Goal: Information Seeking & Learning: Learn about a topic

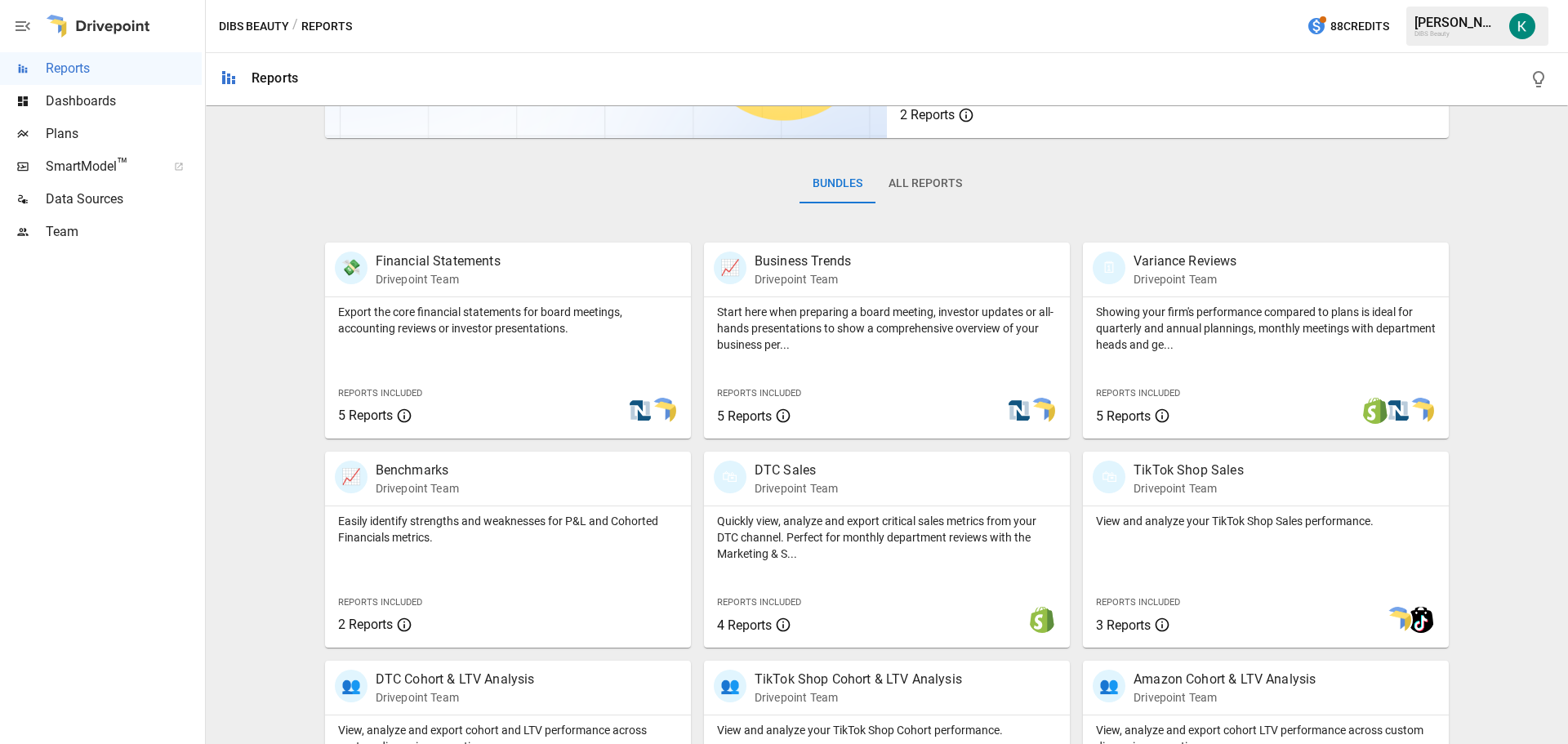
scroll to position [327, 0]
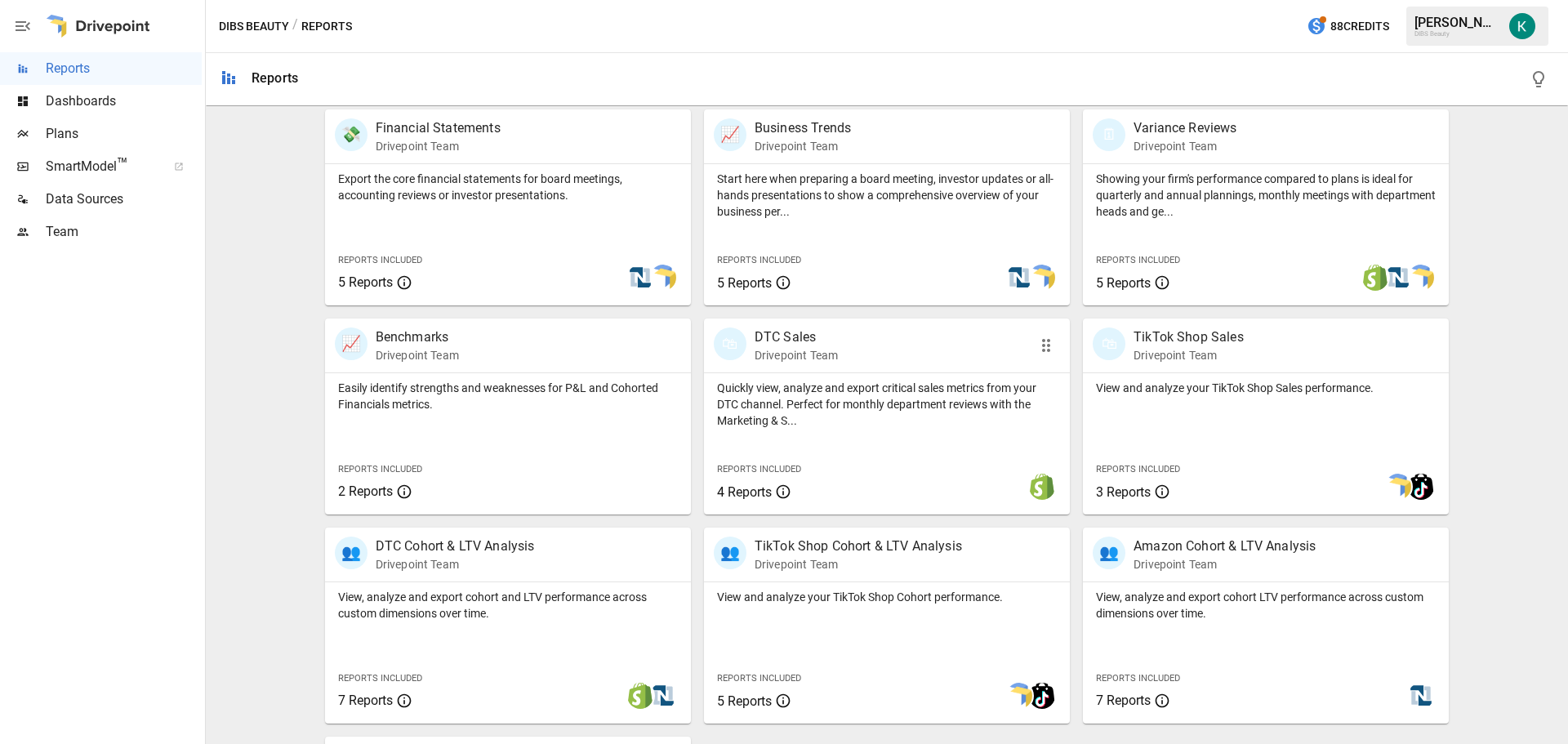
click at [879, 414] on p "Quickly view, analyze and export critical sales metrics from your DTC channel. …" at bounding box center [887, 403] width 340 height 49
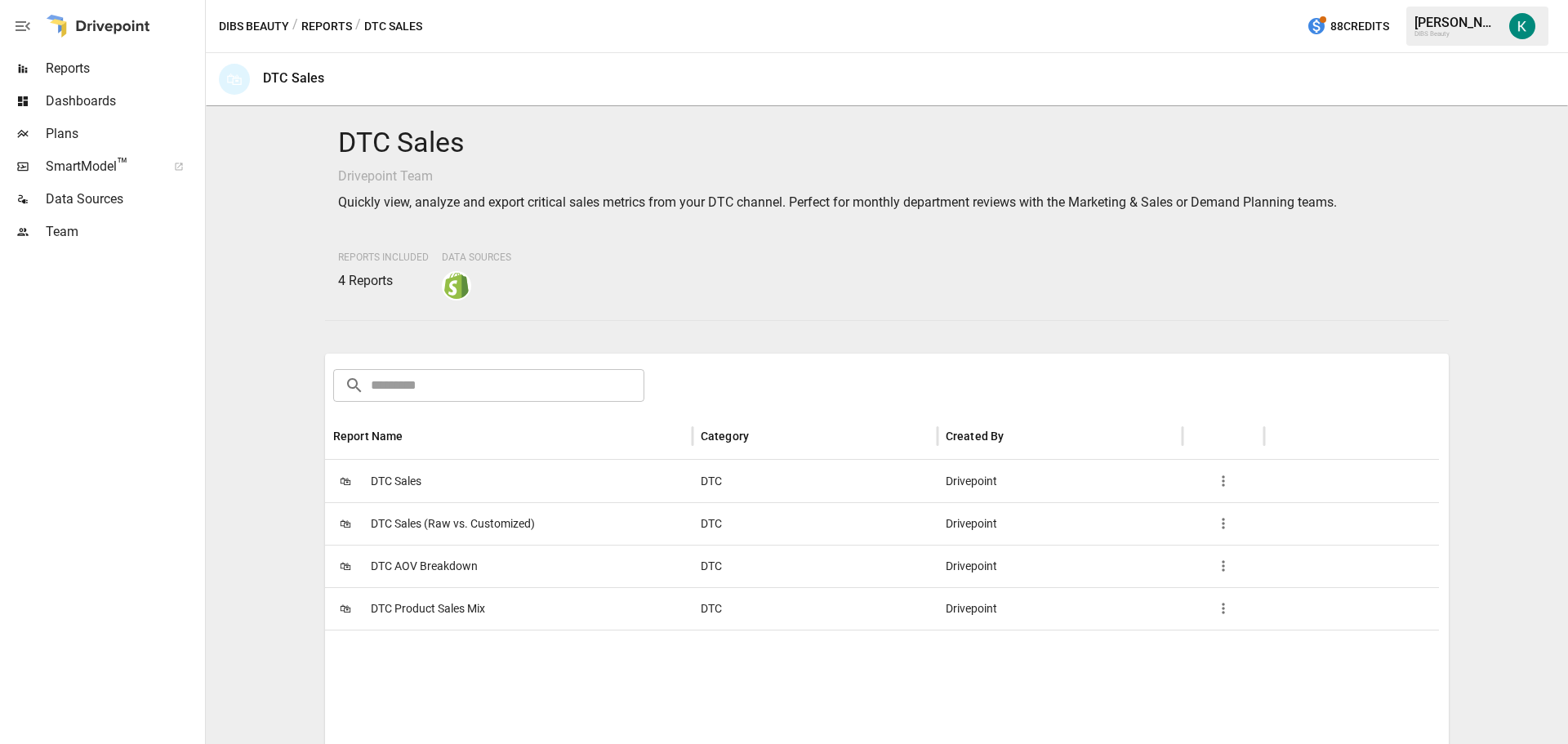
click at [390, 480] on span "DTC Sales" at bounding box center [396, 481] width 51 height 41
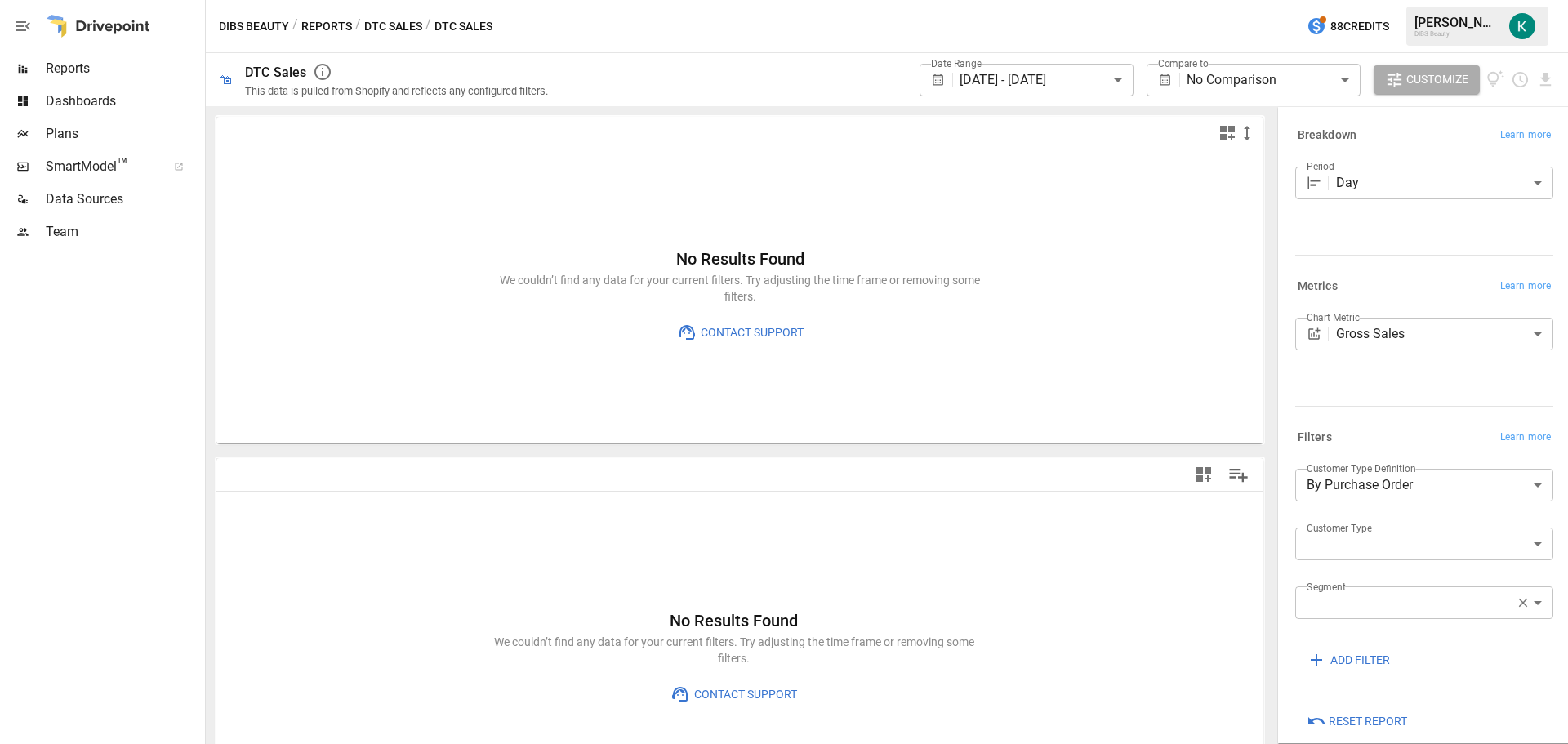
click at [1254, 0] on body "**********" at bounding box center [784, 0] width 1568 height 0
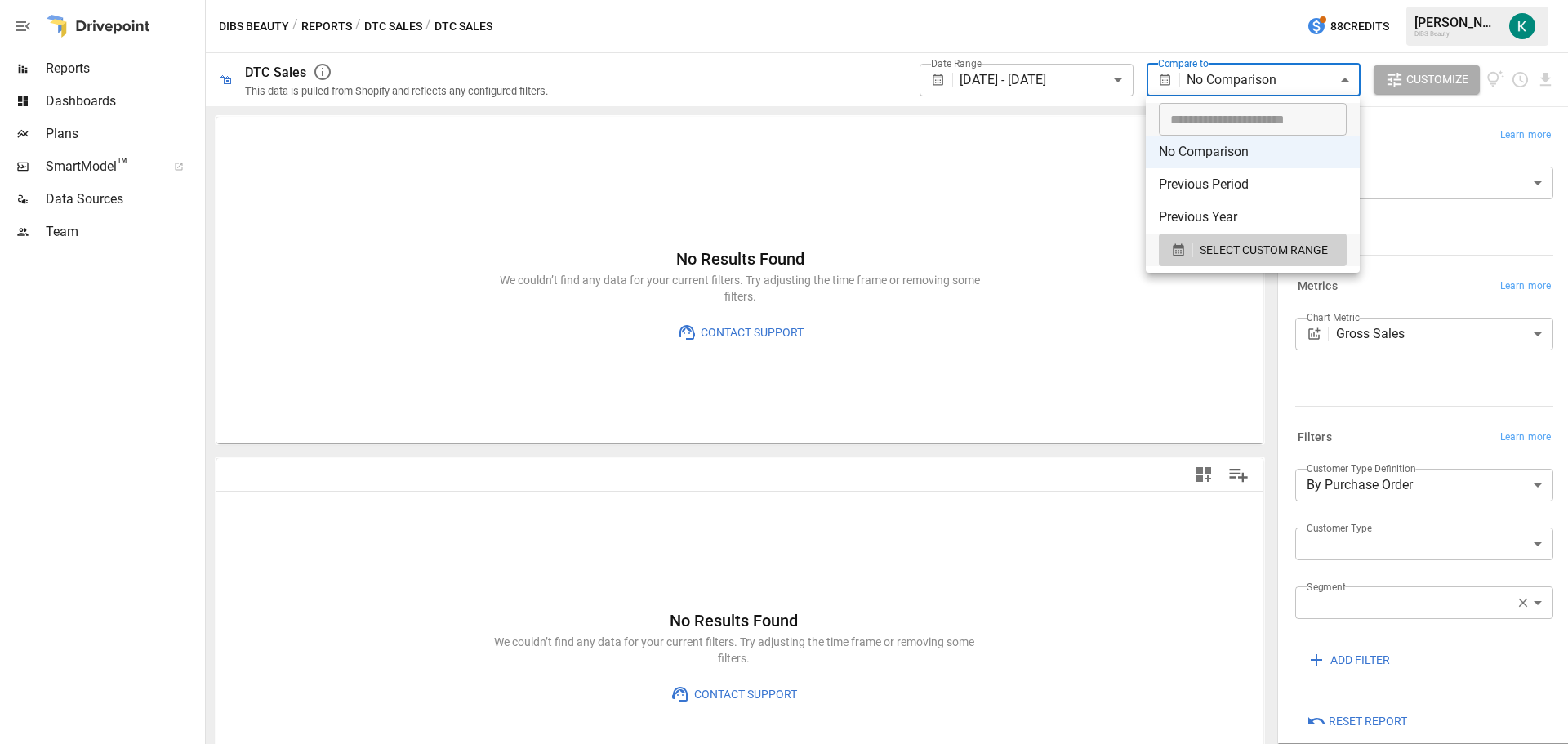
click at [1261, 80] on div at bounding box center [784, 372] width 1568 height 744
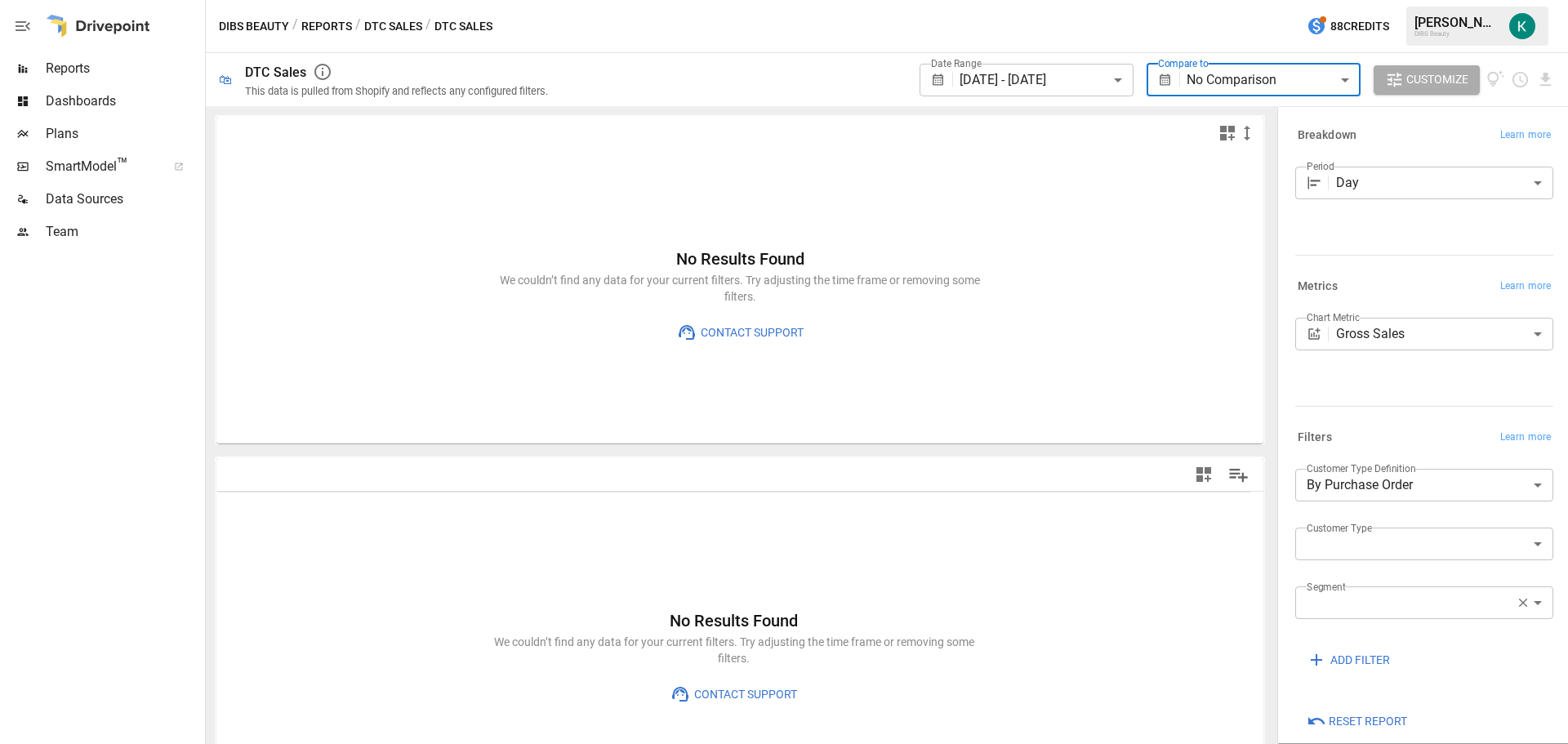
click at [1525, 704] on div "Reset Report" at bounding box center [1420, 718] width 264 height 36
click at [1345, 723] on span "Reset Report" at bounding box center [1367, 721] width 78 height 20
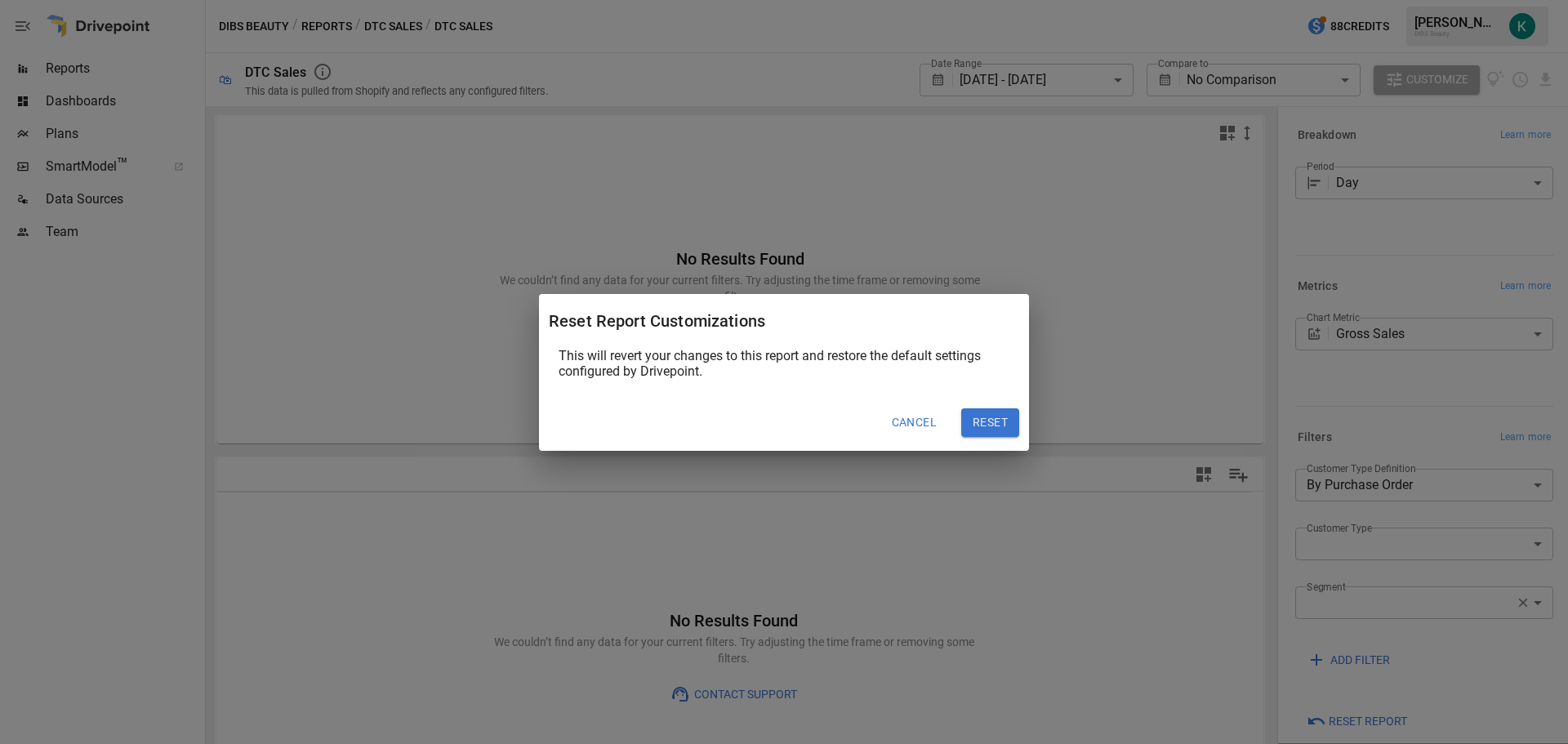
click at [982, 427] on button "Reset" at bounding box center [990, 423] width 58 height 29
type input "*****"
type input "*********"
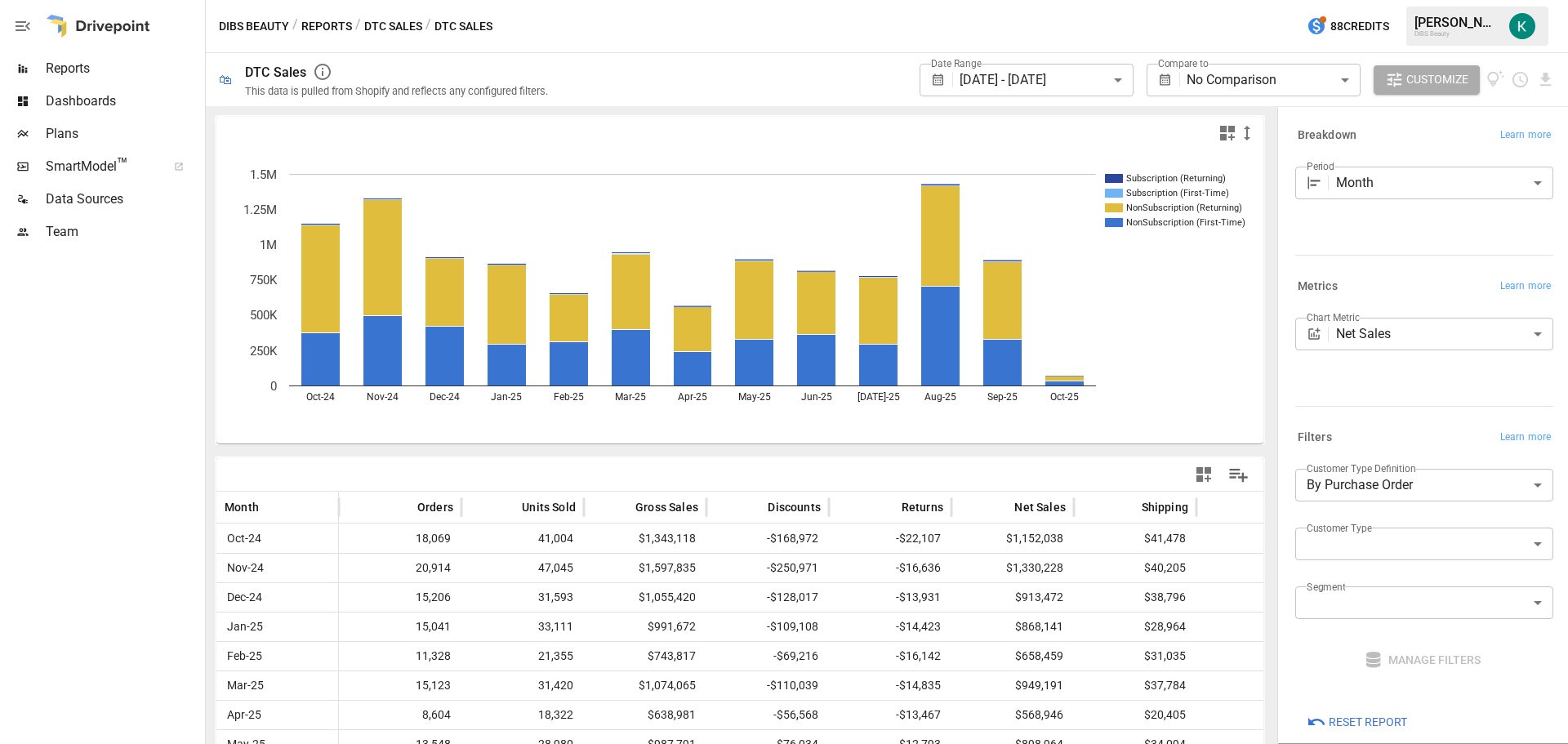
click at [1078, 0] on body "**********" at bounding box center [784, 0] width 1568 height 0
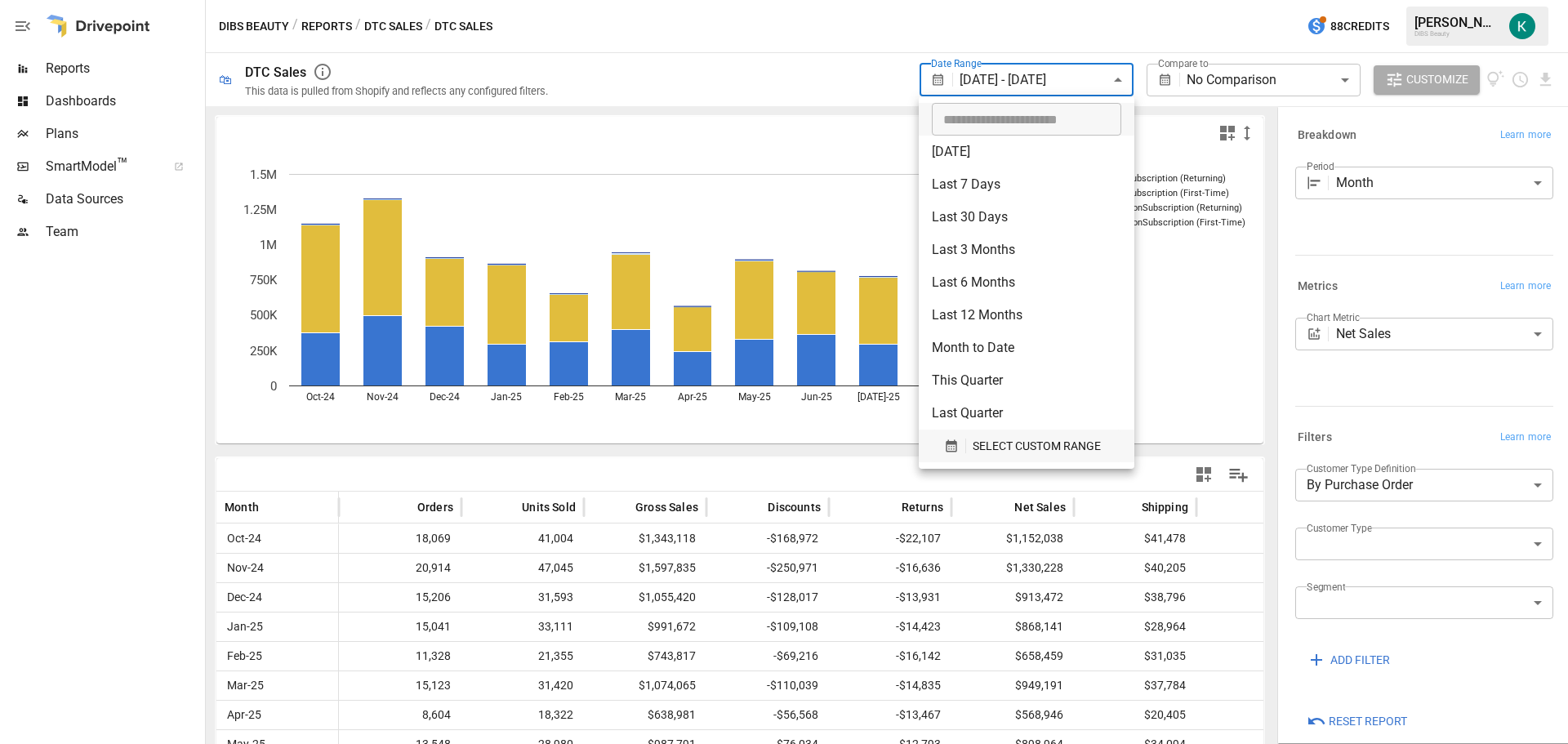
click at [1040, 450] on span "SELECT CUSTOM RANGE" at bounding box center [1036, 447] width 128 height 20
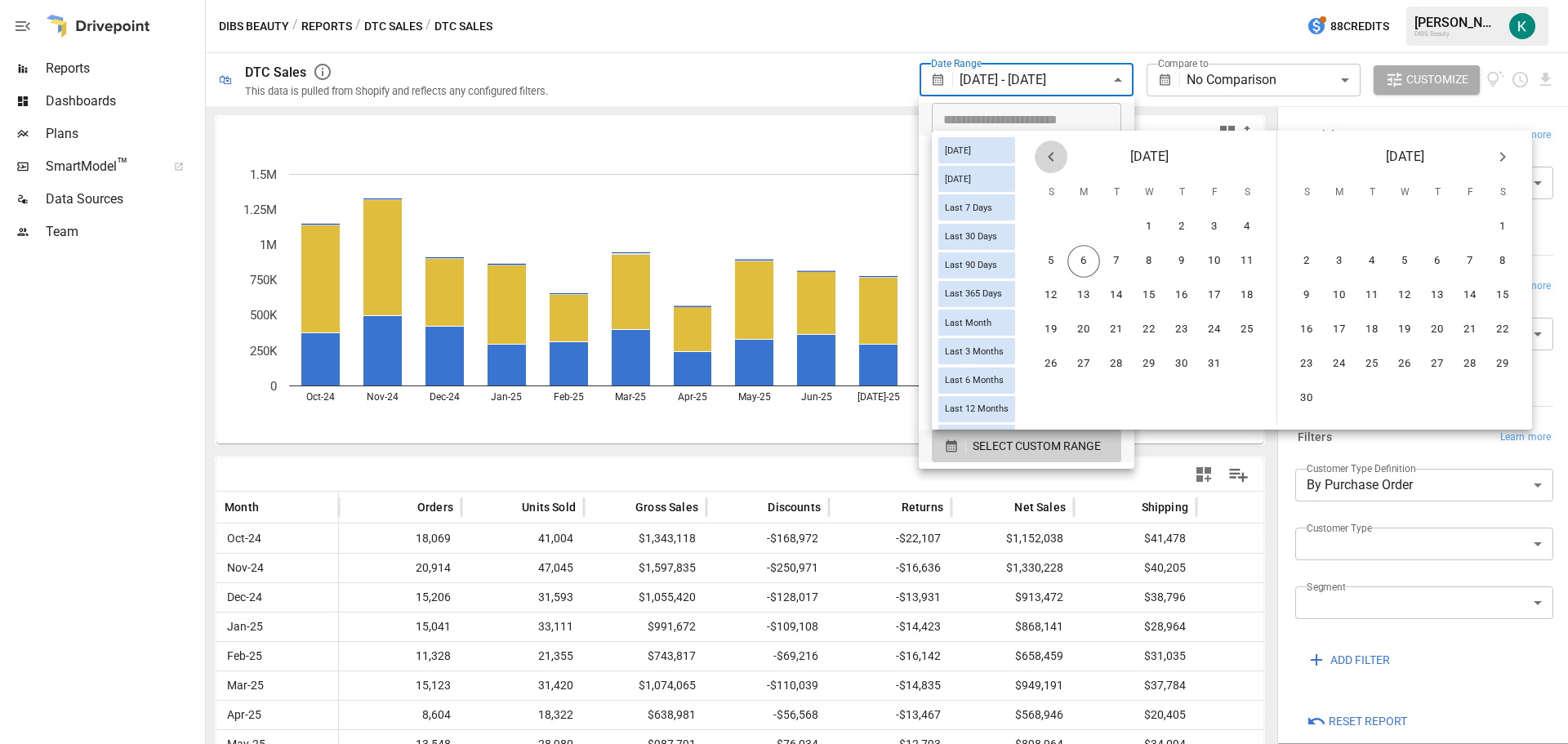
click at [1053, 156] on icon "Previous month" at bounding box center [1051, 157] width 6 height 10
click at [1223, 225] on button "1" at bounding box center [1214, 227] width 32 height 32
click at [1067, 395] on button "31" at bounding box center [1051, 398] width 32 height 32
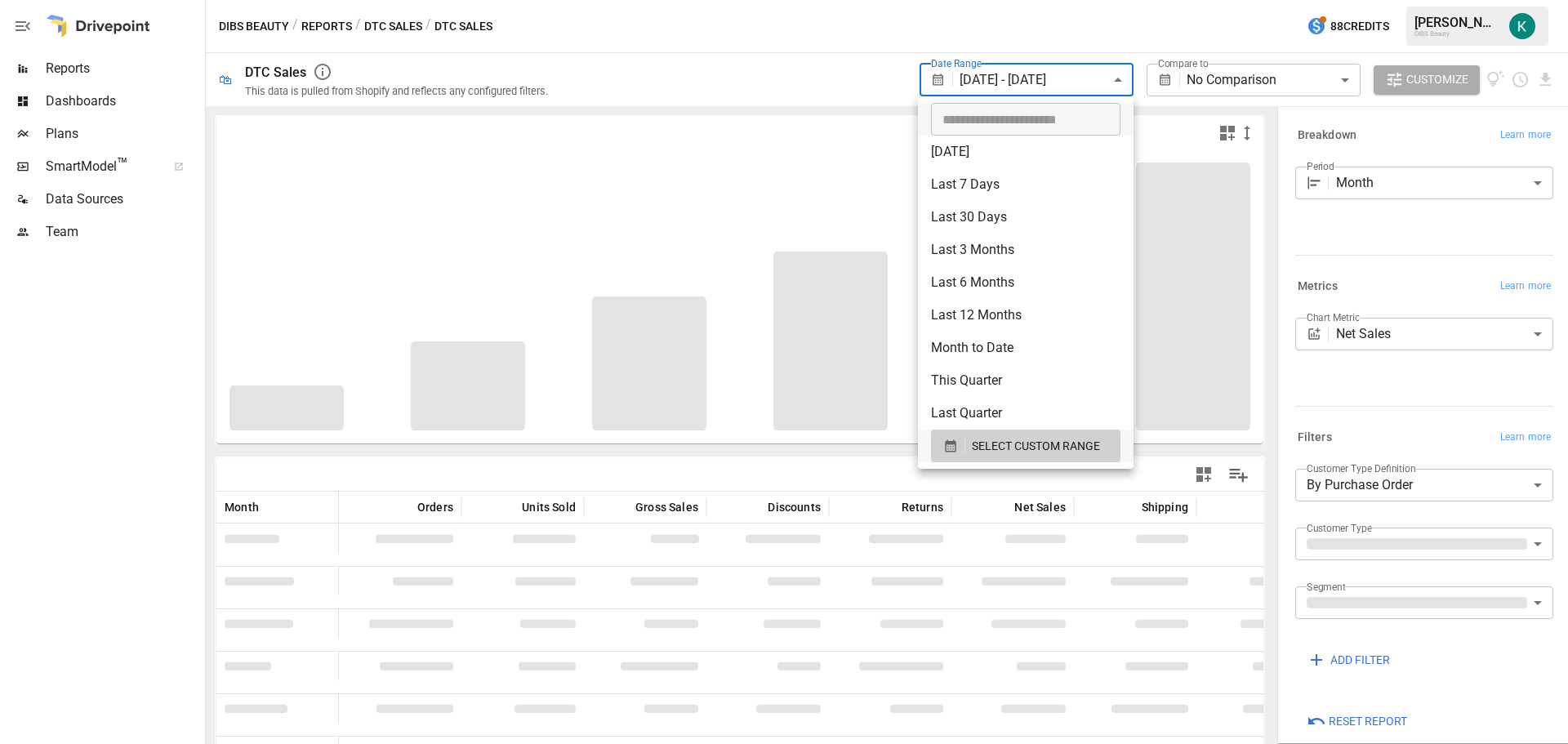
click at [1014, 36] on div at bounding box center [784, 372] width 1568 height 744
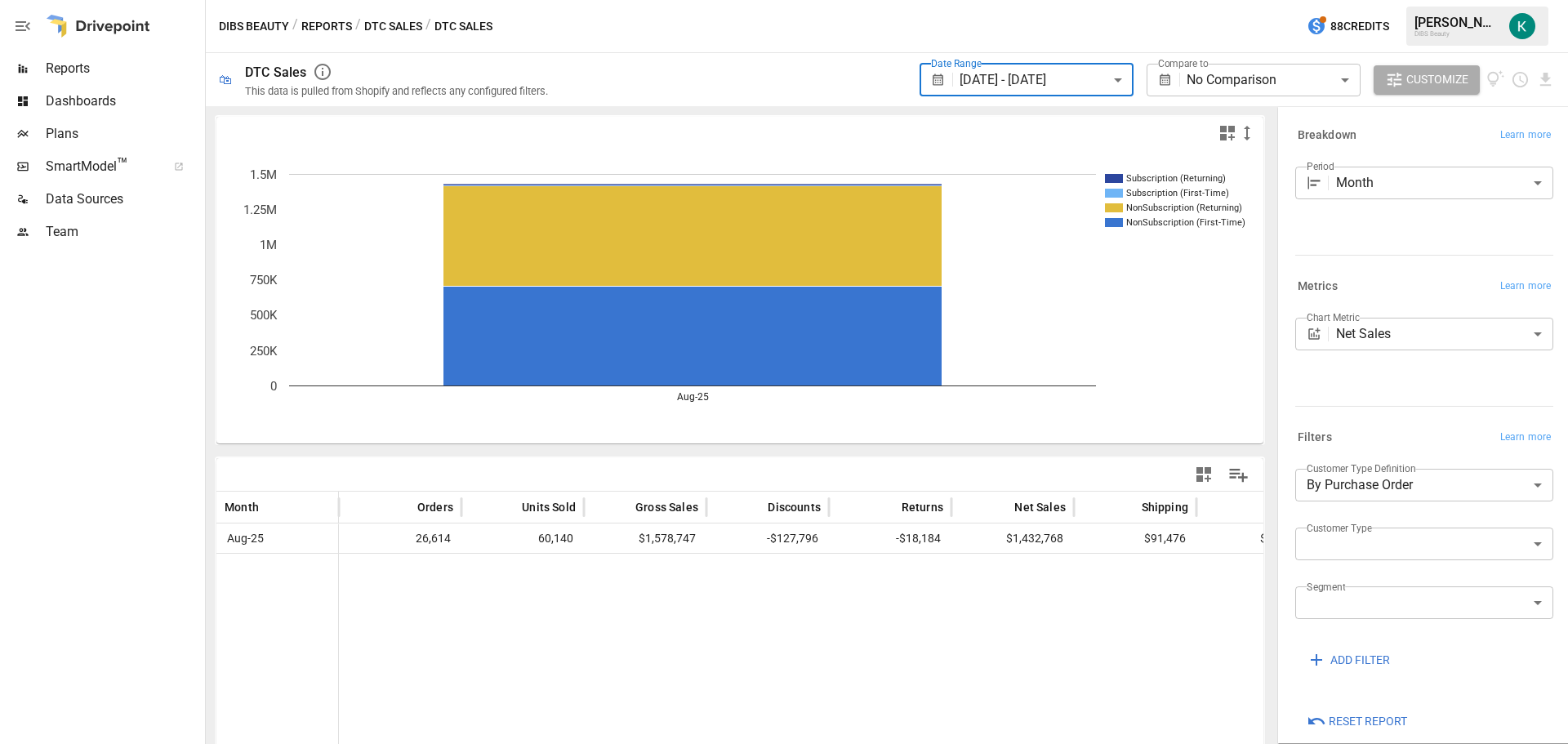
click at [375, 32] on button "DTC Sales" at bounding box center [393, 27] width 58 height 20
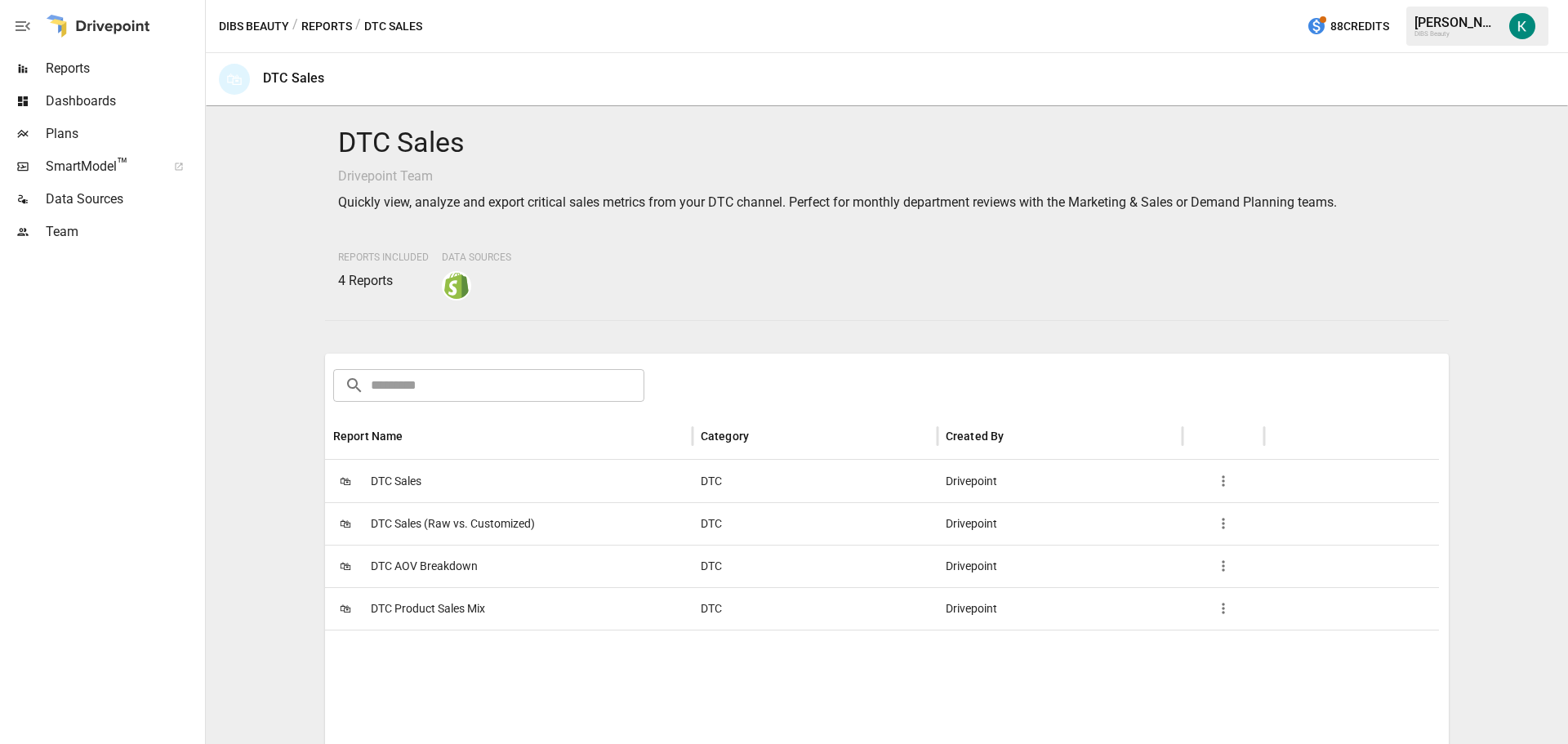
click at [431, 615] on span "DTC Product Sales Mix" at bounding box center [428, 608] width 114 height 41
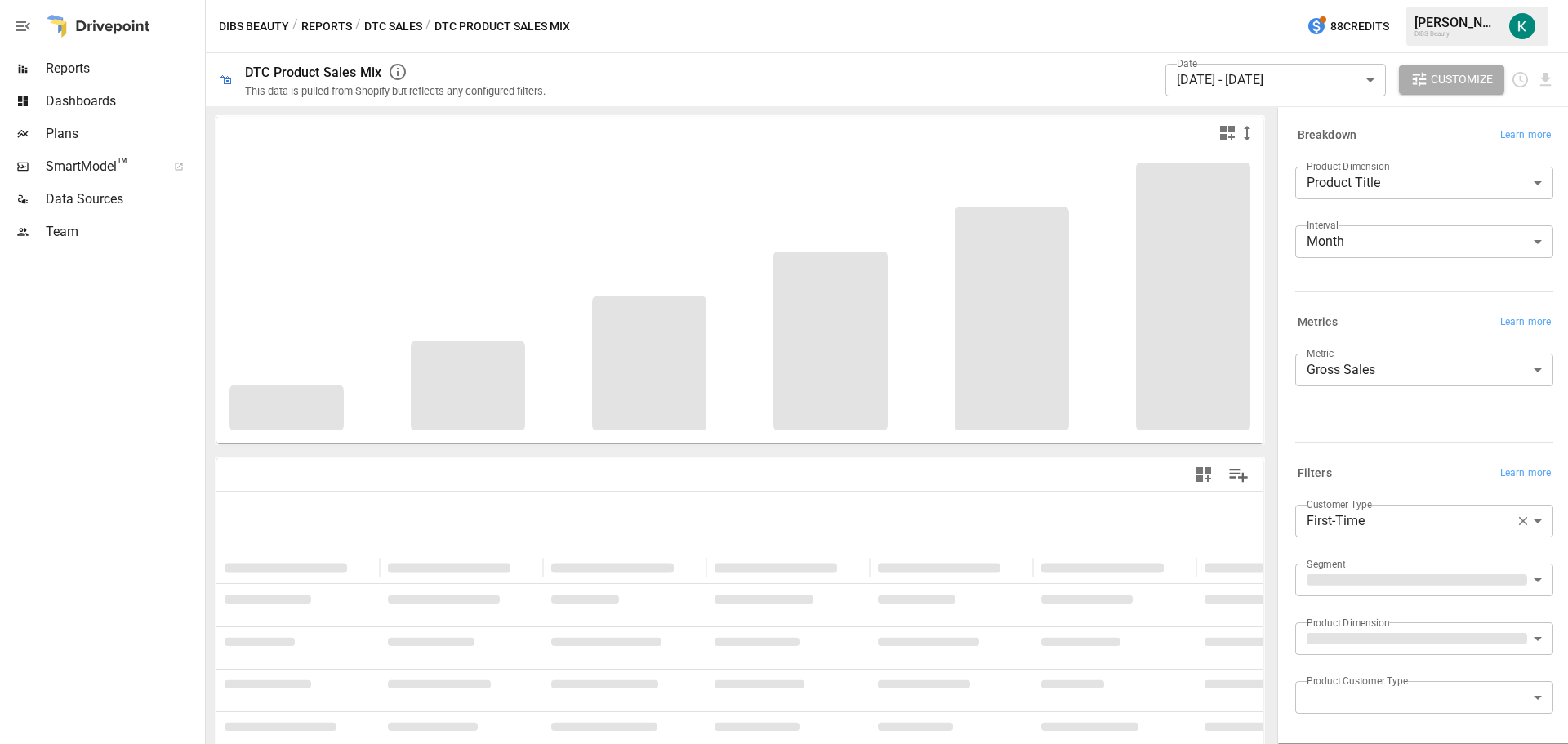
click at [1260, 0] on body "**********" at bounding box center [784, 0] width 1568 height 0
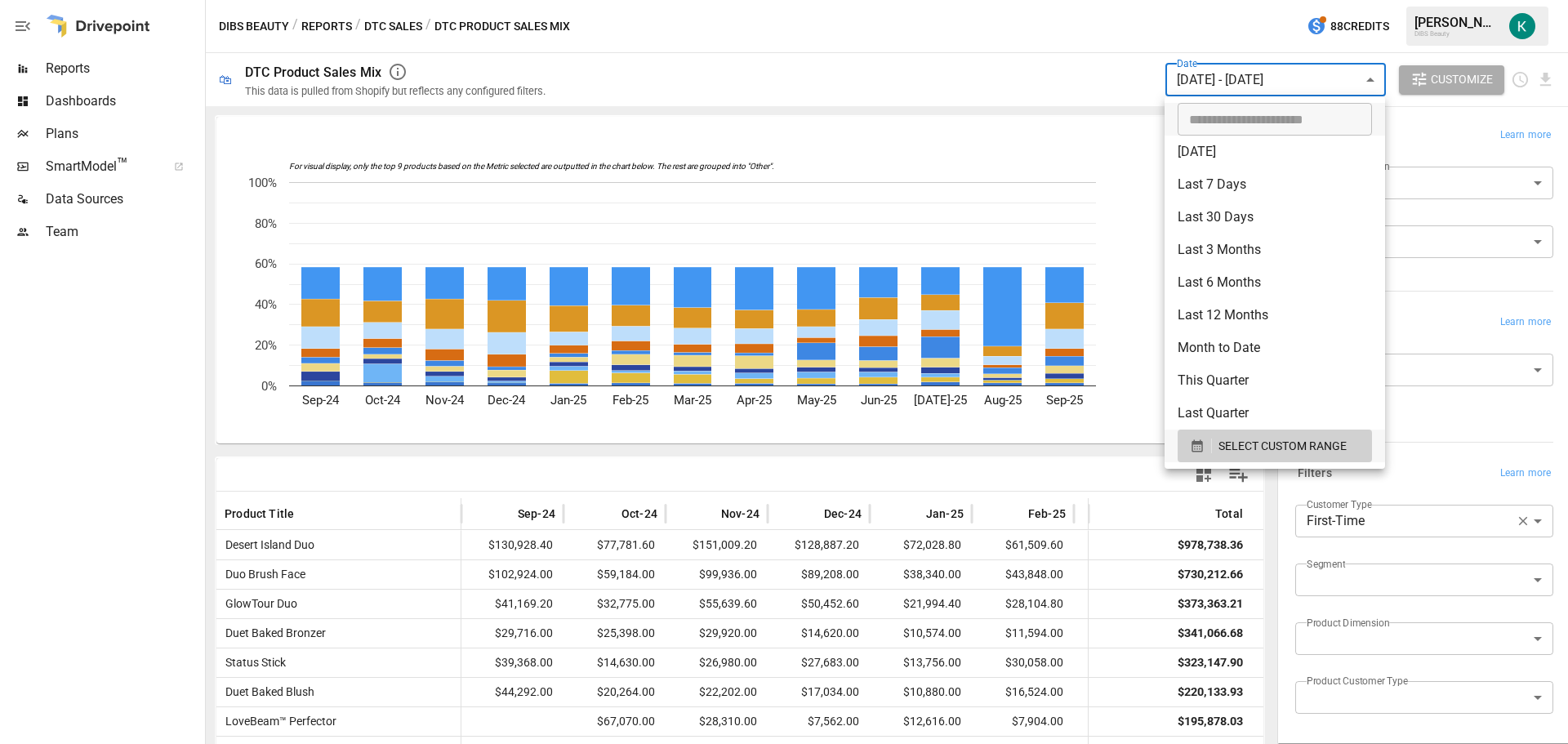
click at [1260, 83] on div at bounding box center [784, 372] width 1568 height 744
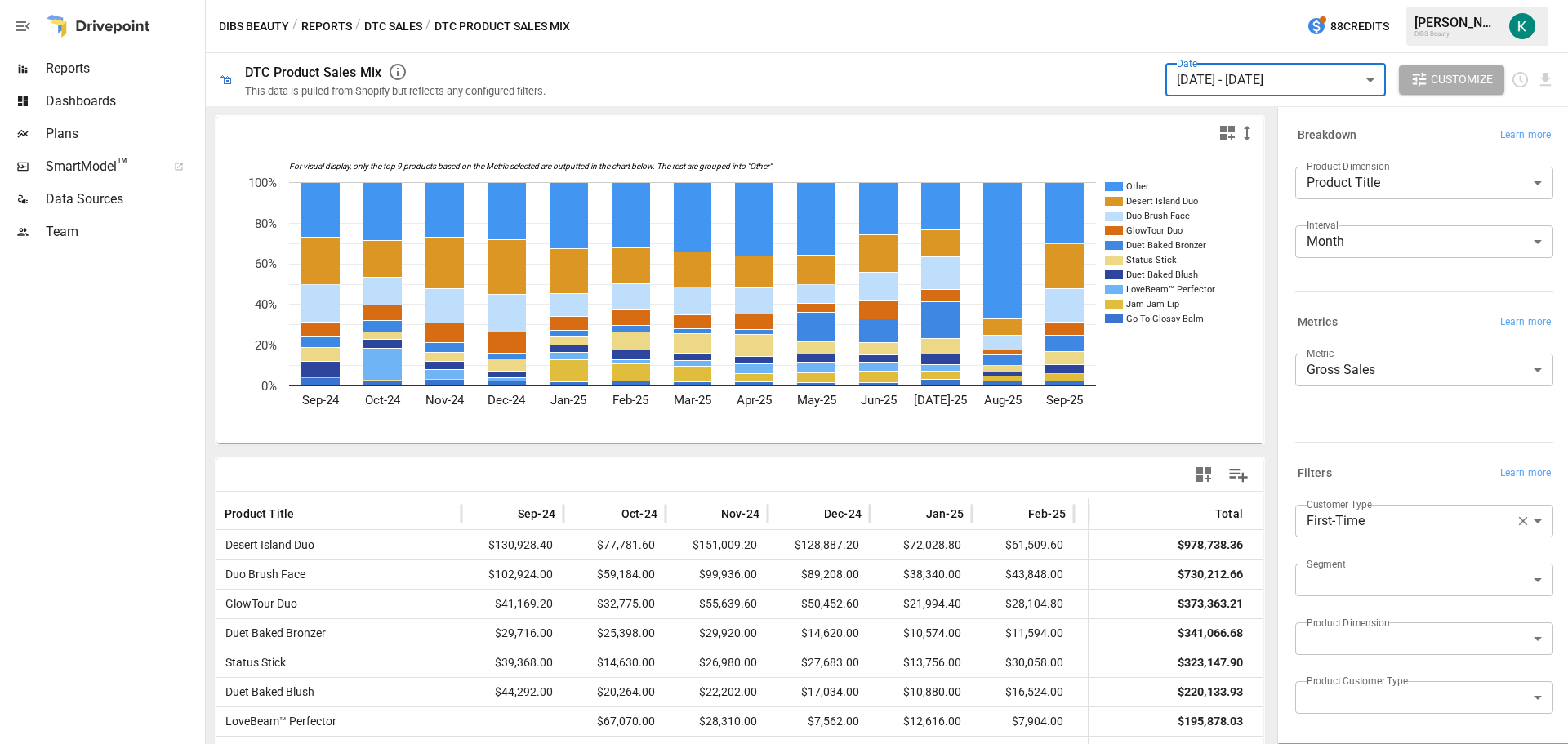
click at [1440, 0] on body "Reports Dashboards Plans SmartModel ™ Data Sources Team DIBS Beauty / Reports /…" at bounding box center [784, 0] width 1568 height 0
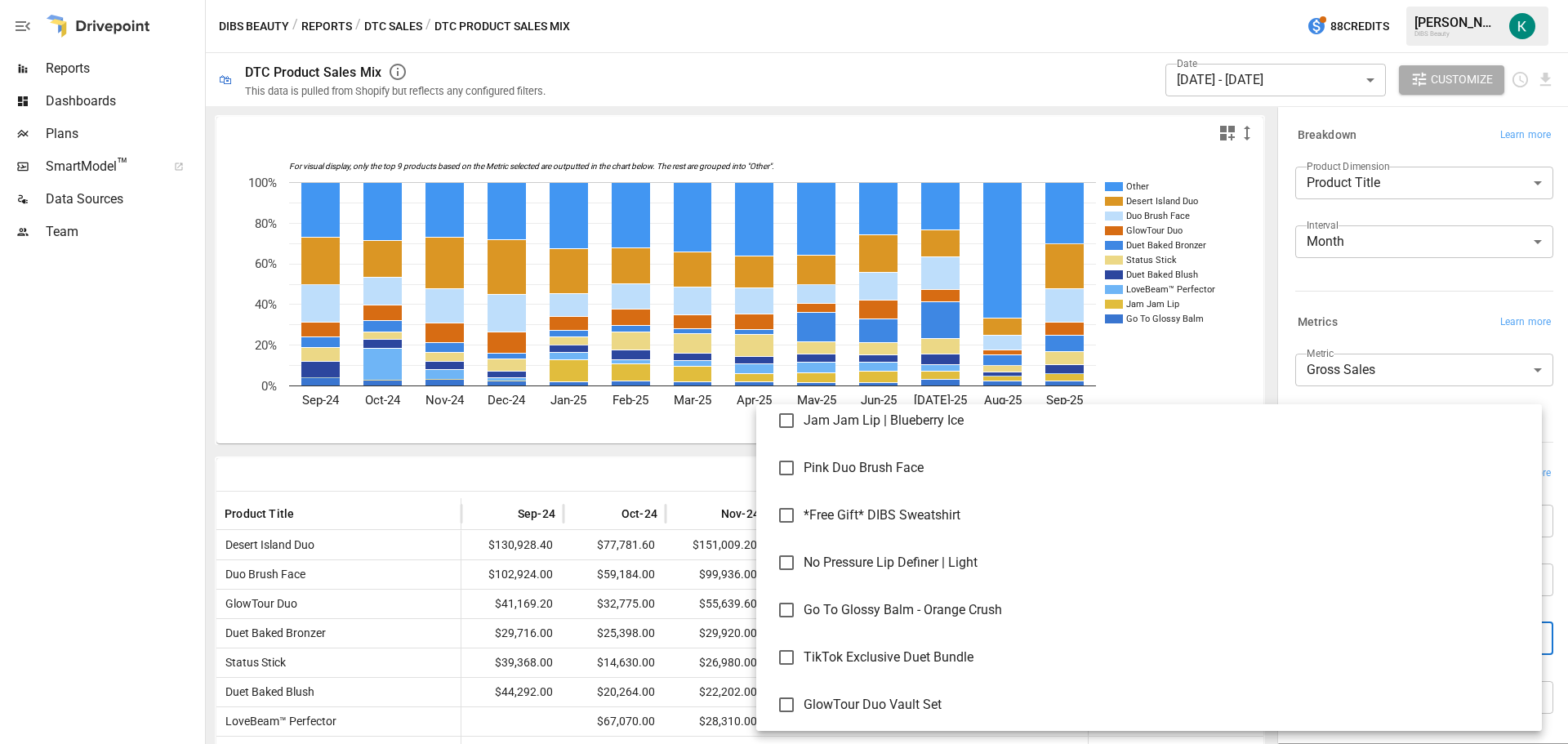
scroll to position [12222, 0]
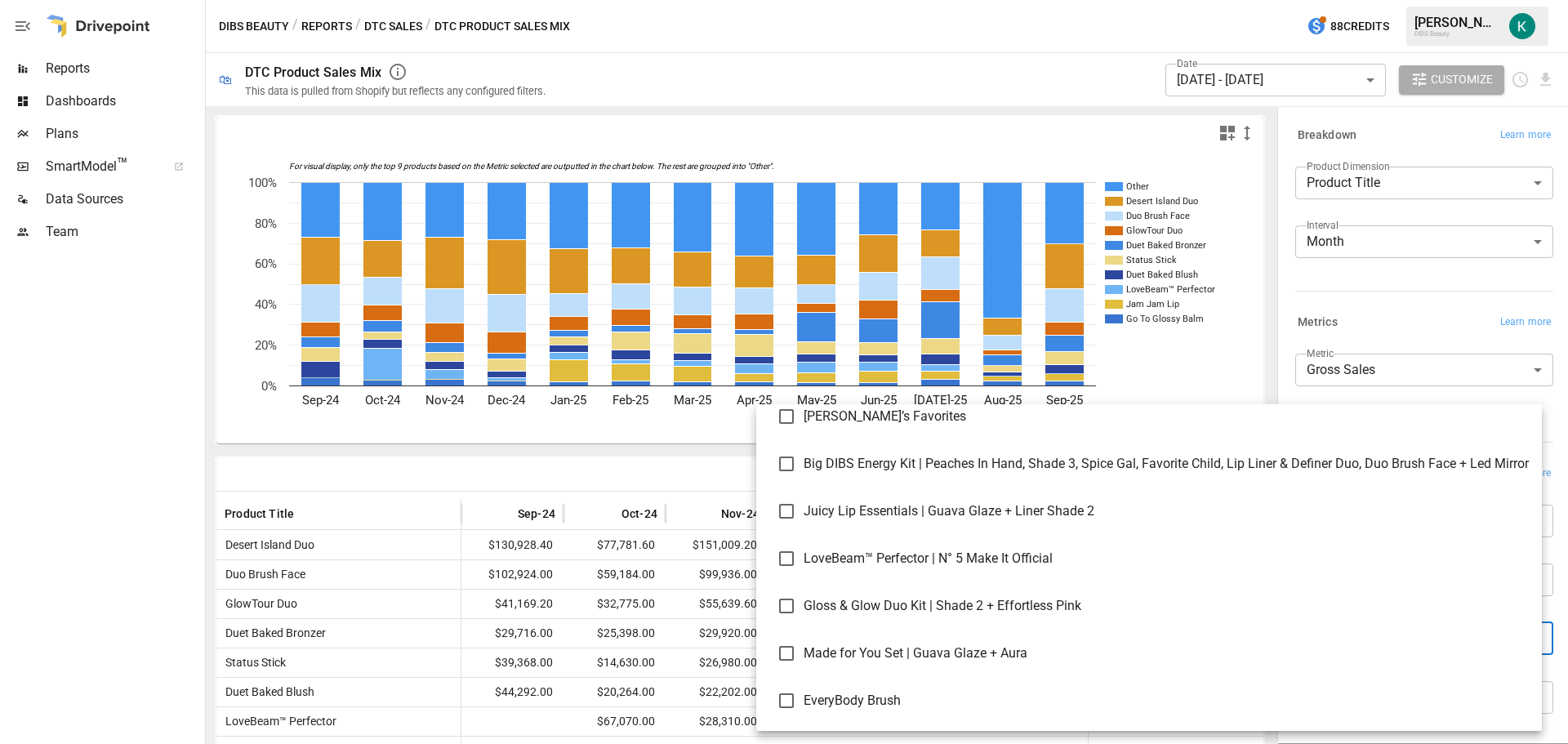
click at [1424, 334] on div at bounding box center [784, 372] width 1568 height 744
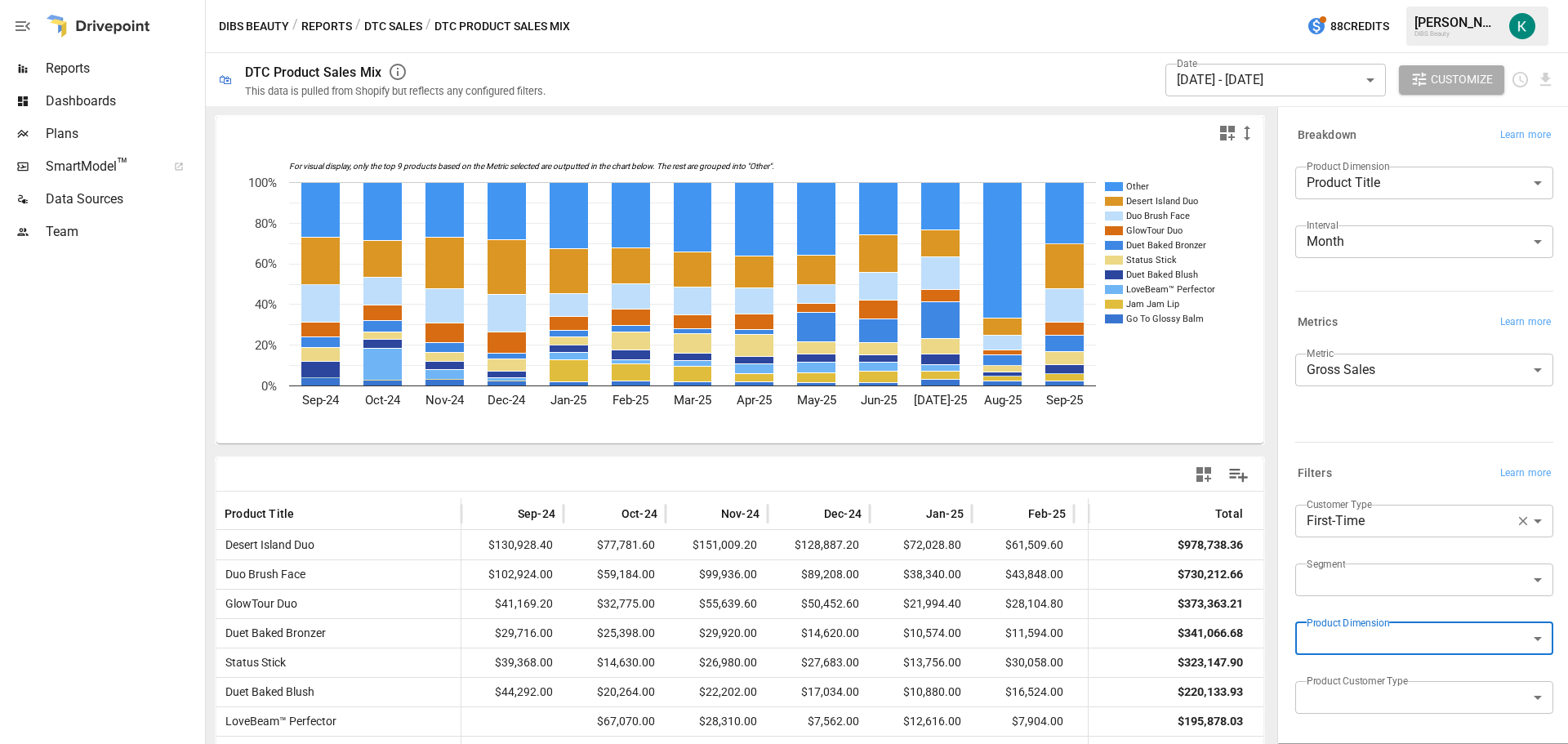
click at [1468, 0] on body "Reports Dashboards Plans SmartModel ™ Data Sources Team DIBS Beauty / Reports /…" at bounding box center [784, 0] width 1568 height 0
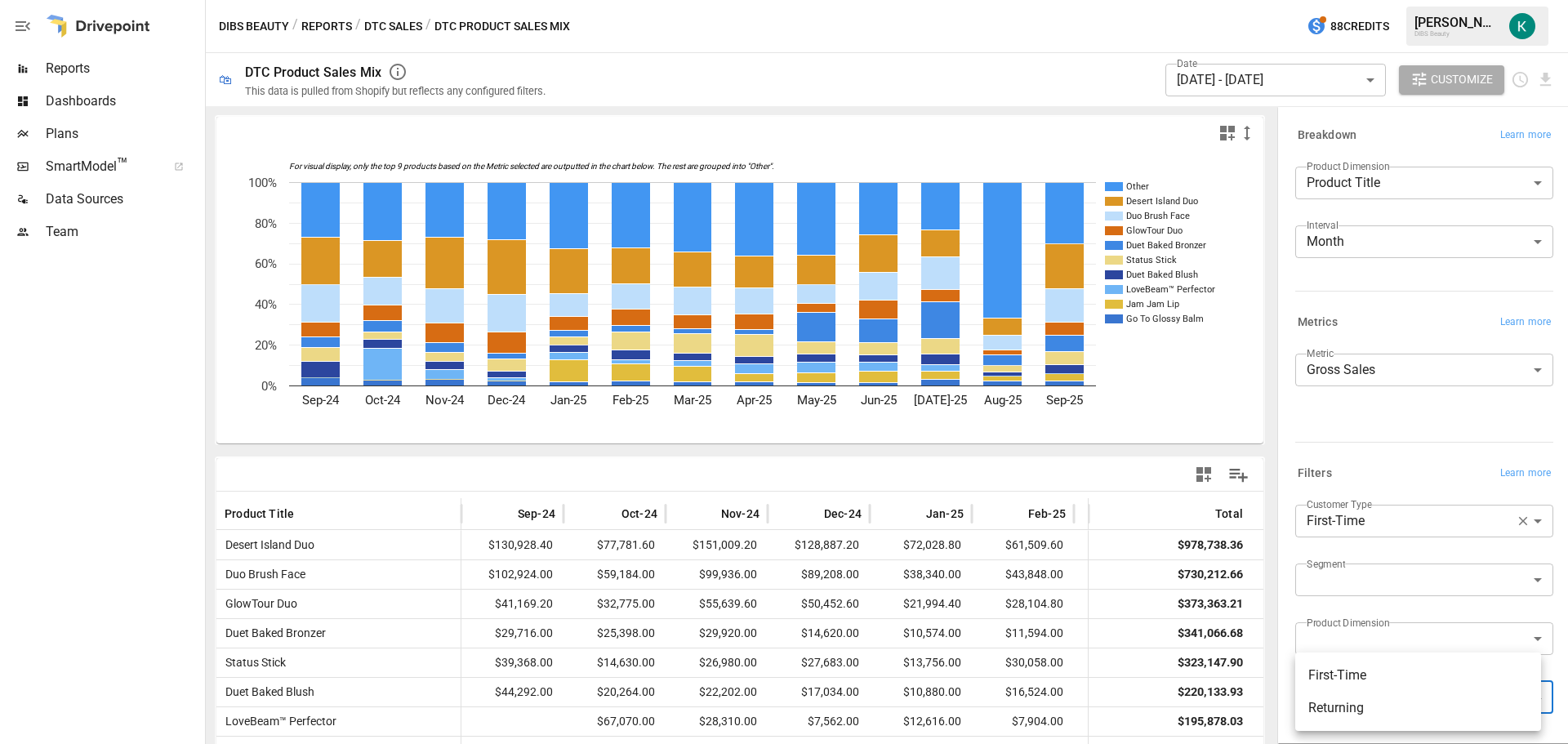
click at [1414, 522] on div at bounding box center [784, 372] width 1568 height 744
click at [1487, 0] on body "Reports Dashboards Plans SmartModel ™ Data Sources Team DIBS Beauty / Reports /…" at bounding box center [784, 0] width 1568 height 0
click at [1504, 517] on div at bounding box center [784, 372] width 1568 height 744
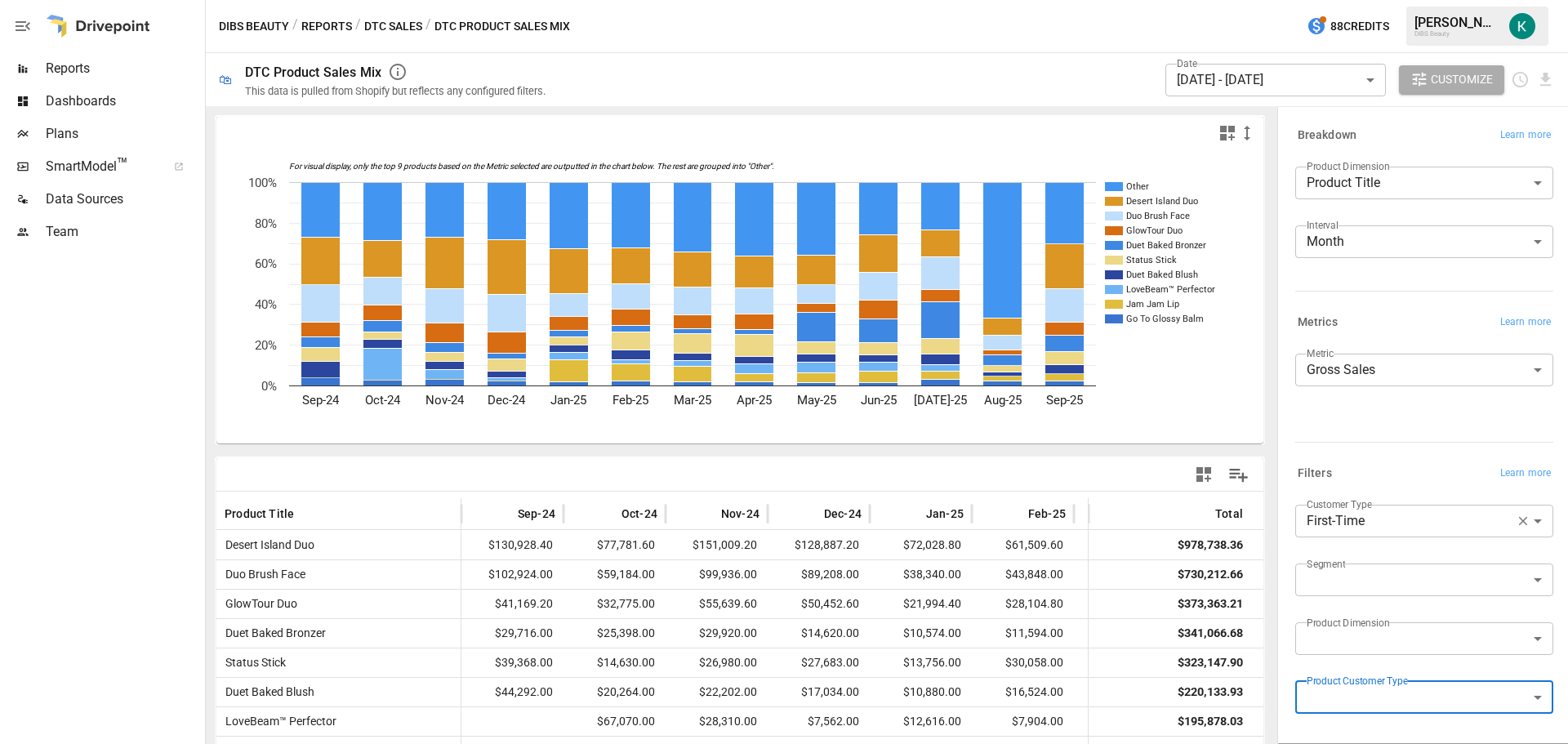
click at [1424, 0] on body "Reports Dashboards Plans SmartModel ™ Data Sources Team DIBS Beauty / Reports /…" at bounding box center [784, 0] width 1568 height 0
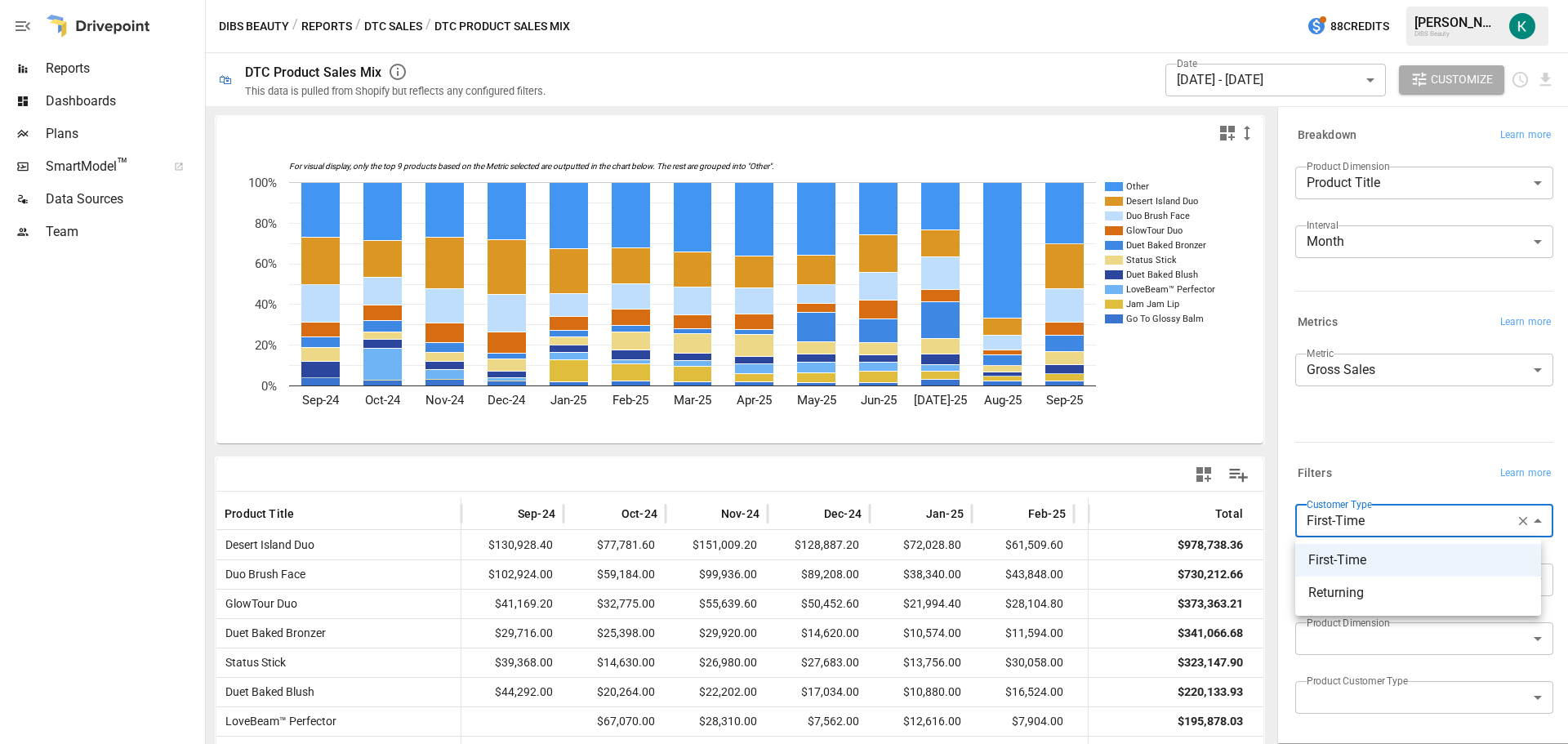
click at [1400, 480] on div at bounding box center [784, 372] width 1568 height 744
click at [85, 105] on span "Dashboards" at bounding box center [123, 100] width 156 height 19
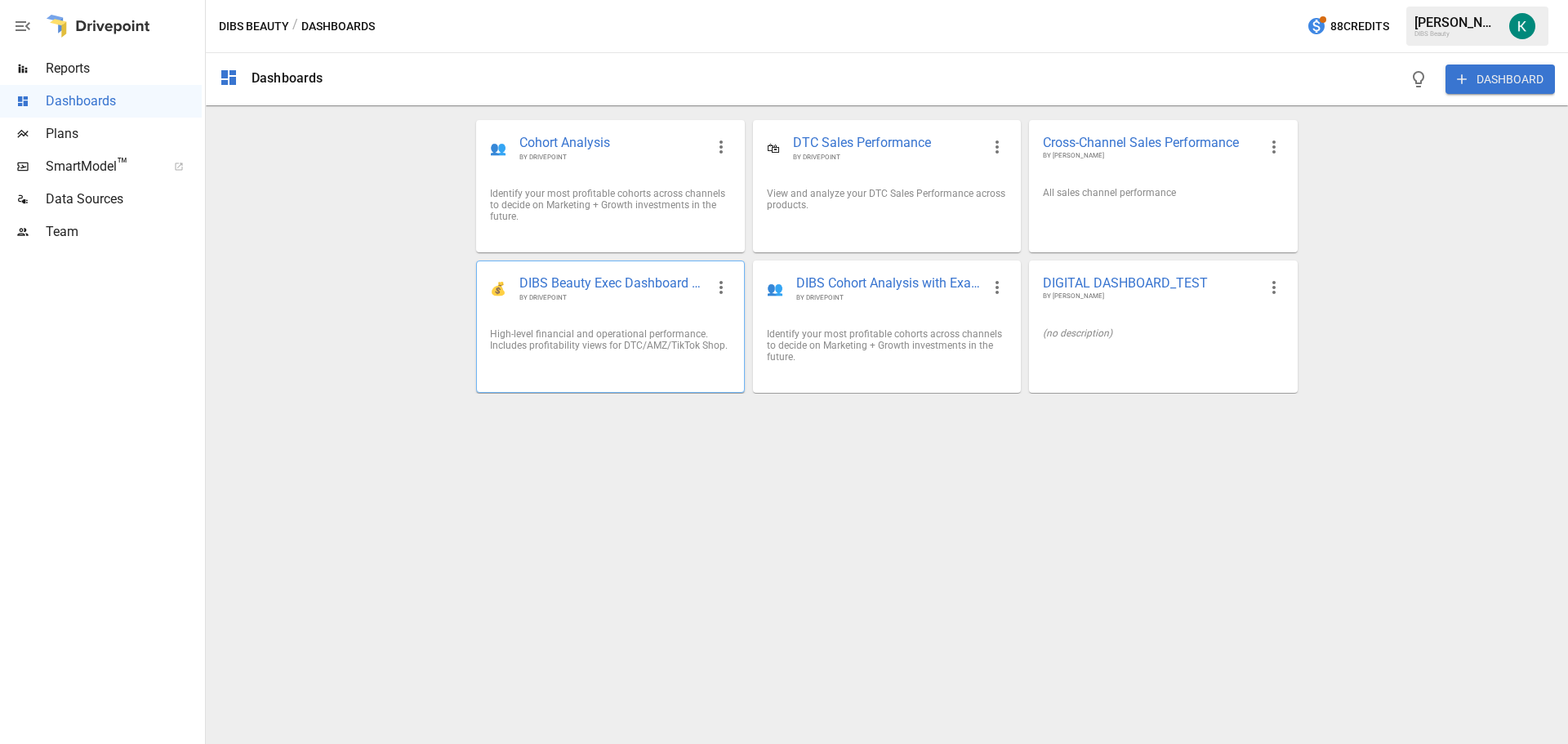
click at [658, 313] on div "💰 DIBS Beauty Exec Dashboard 📊 BY DRIVEPOINT" at bounding box center [610, 288] width 266 height 54
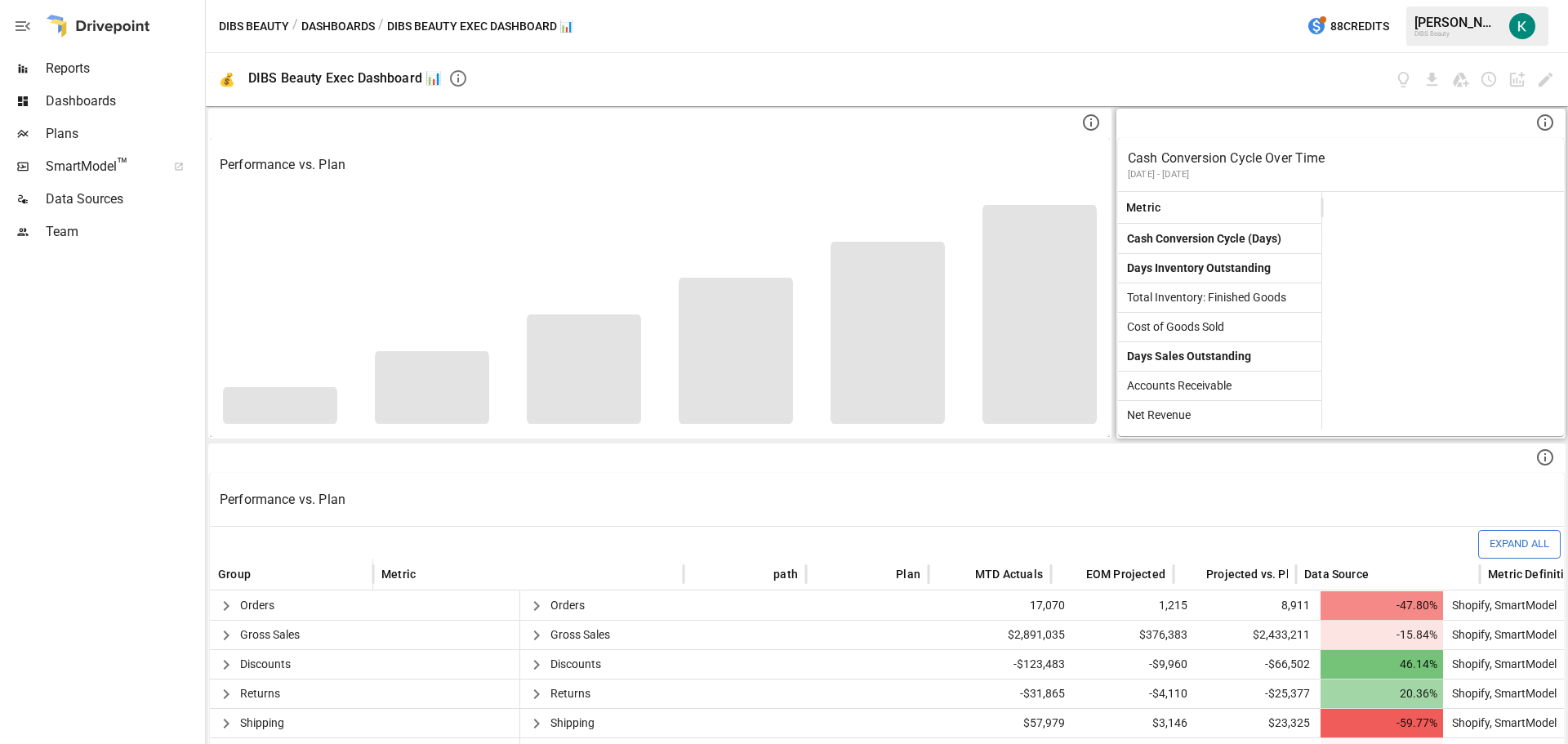
scroll to position [0, 1081]
click at [1546, 83] on icon "Edit dashboard" at bounding box center [1545, 79] width 18 height 18
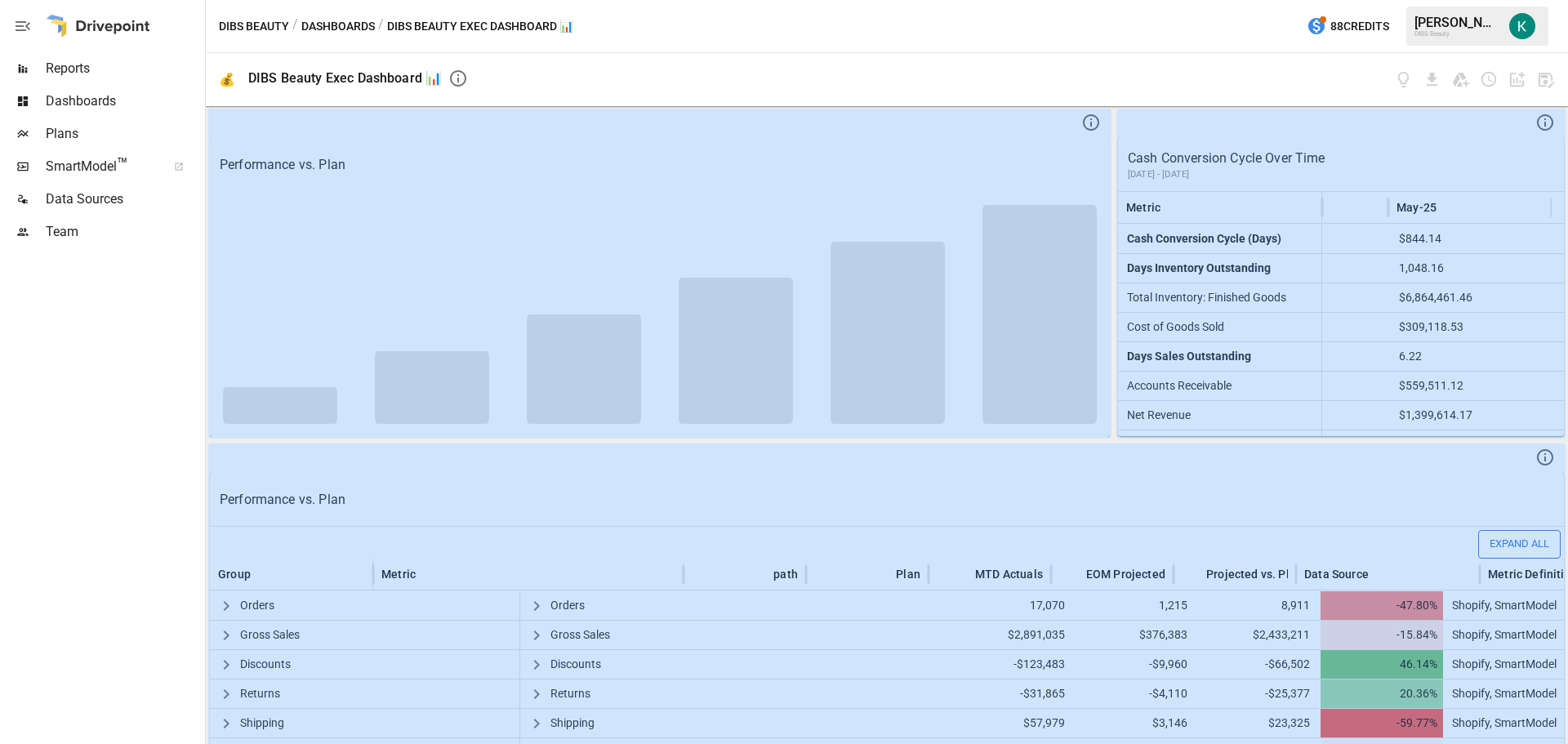
click at [1546, 83] on icon "button" at bounding box center [1546, 80] width 16 height 16
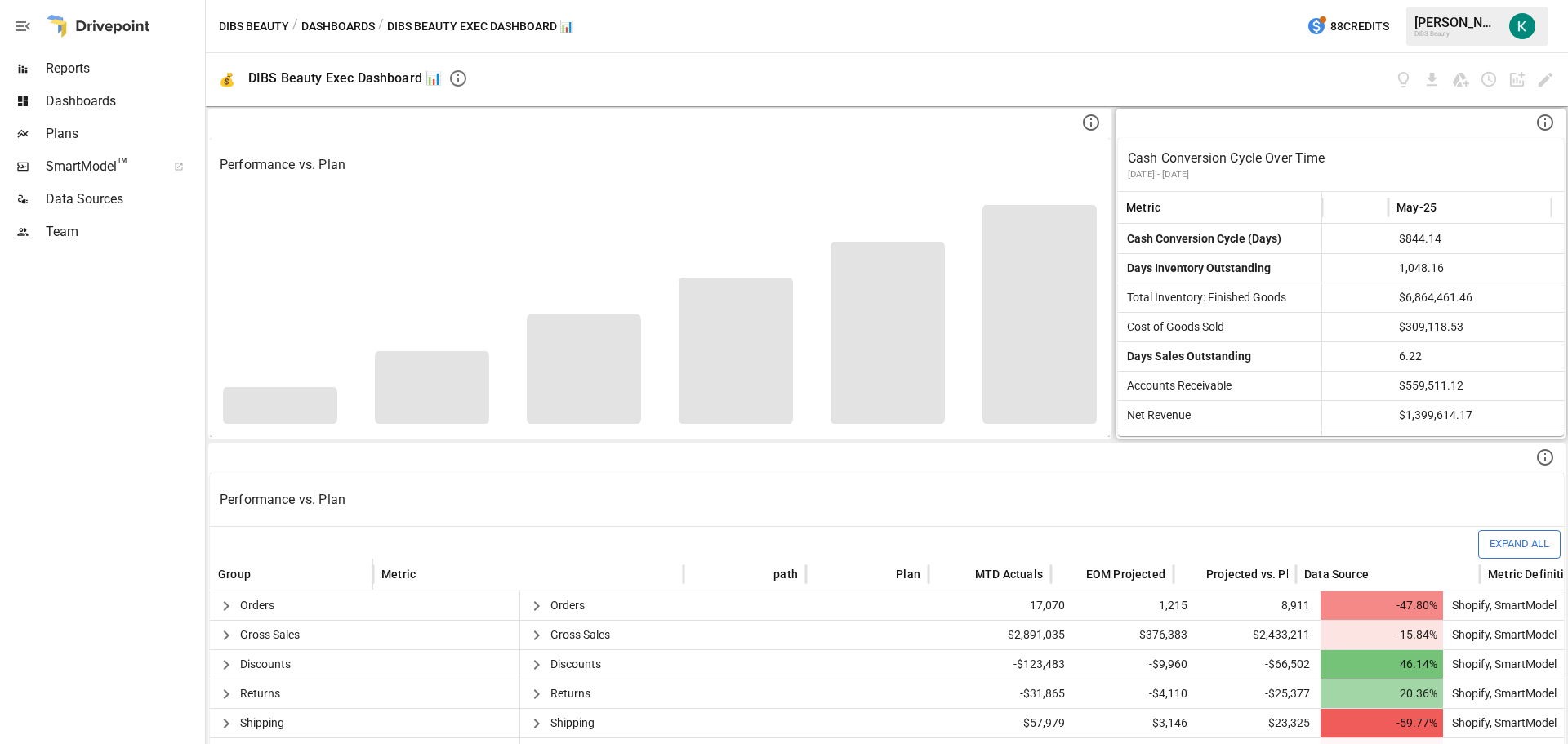
click at [1535, 126] on icon at bounding box center [1544, 122] width 19 height 19
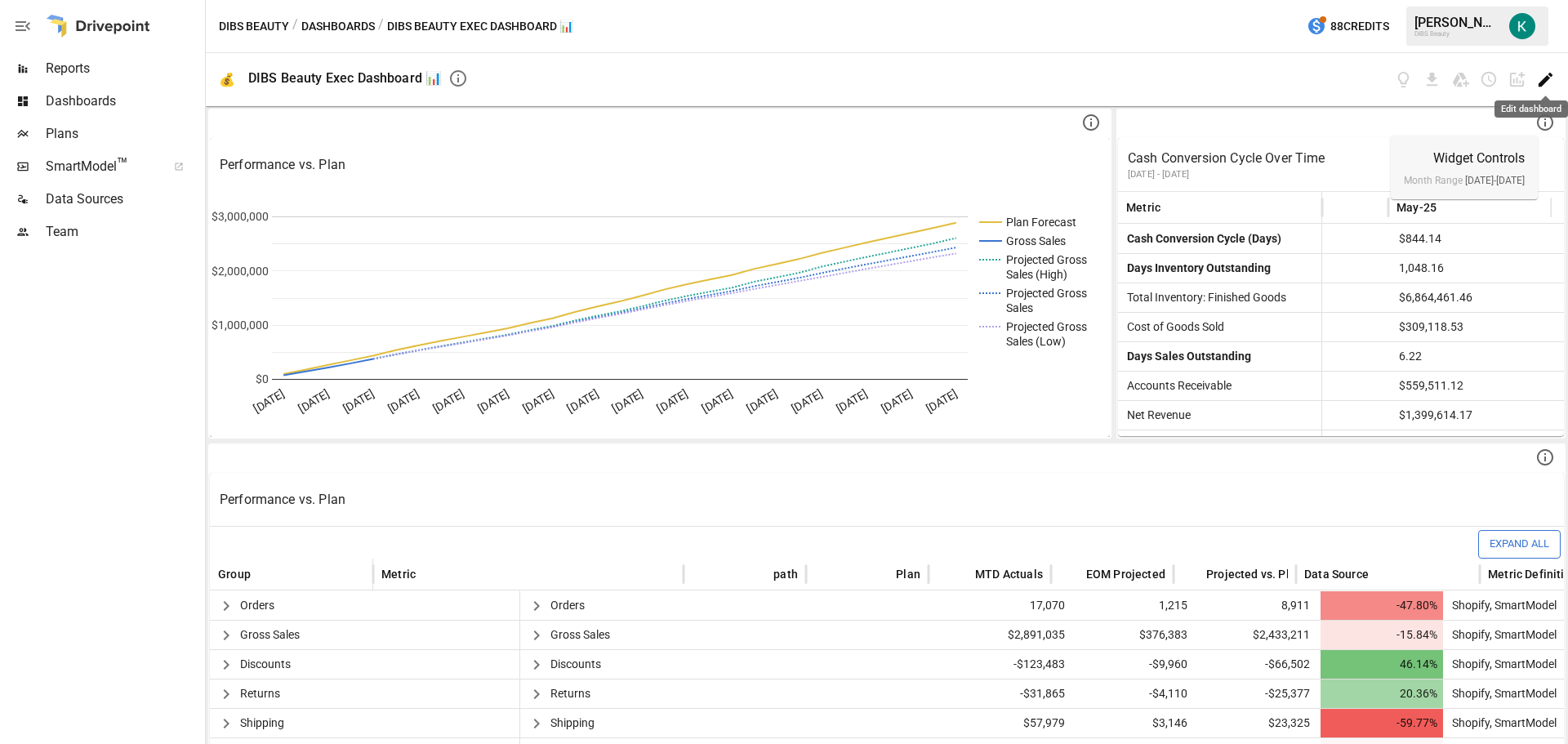
click at [1544, 77] on icon "Edit dashboard" at bounding box center [1545, 79] width 18 height 18
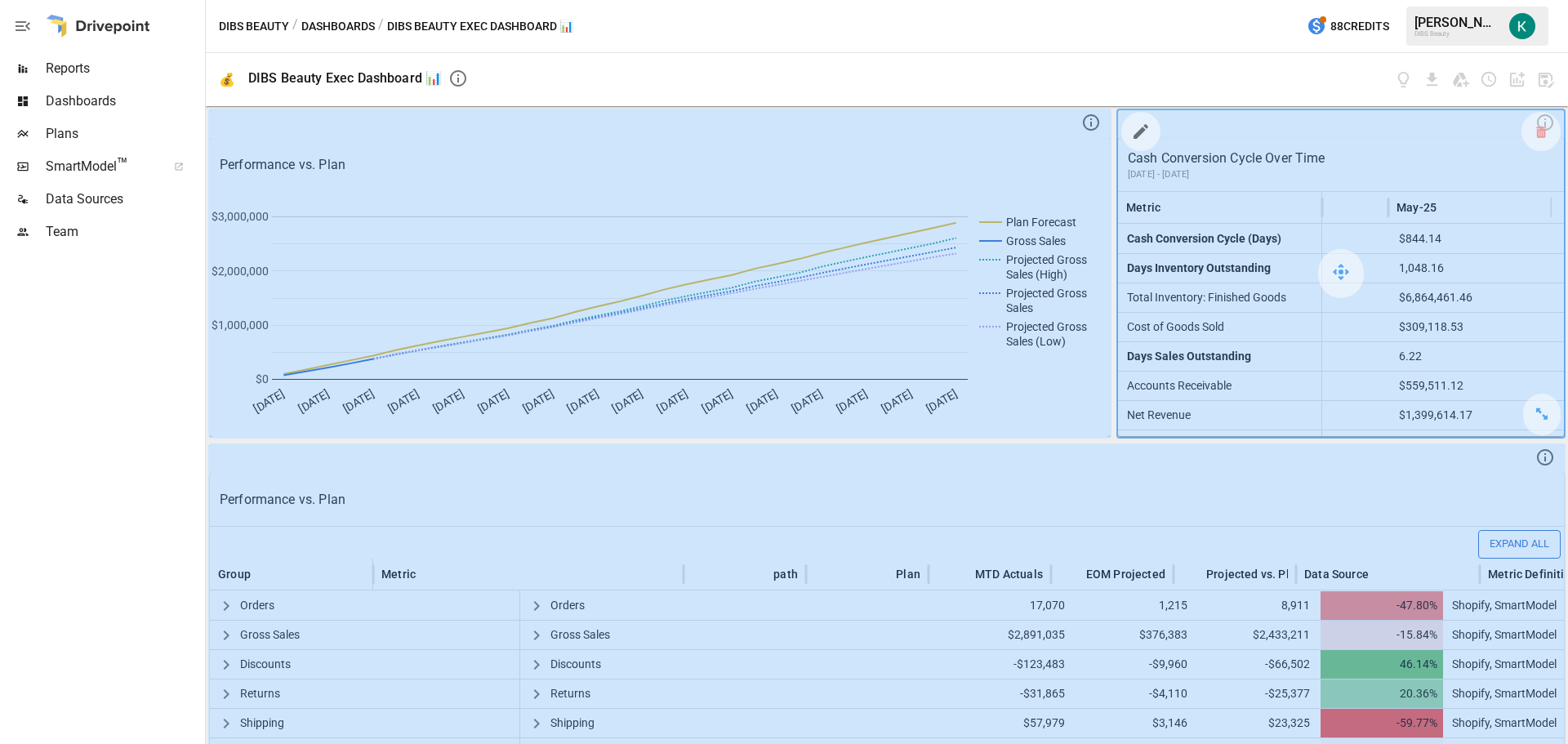
click at [1492, 119] on div at bounding box center [1341, 273] width 446 height 327
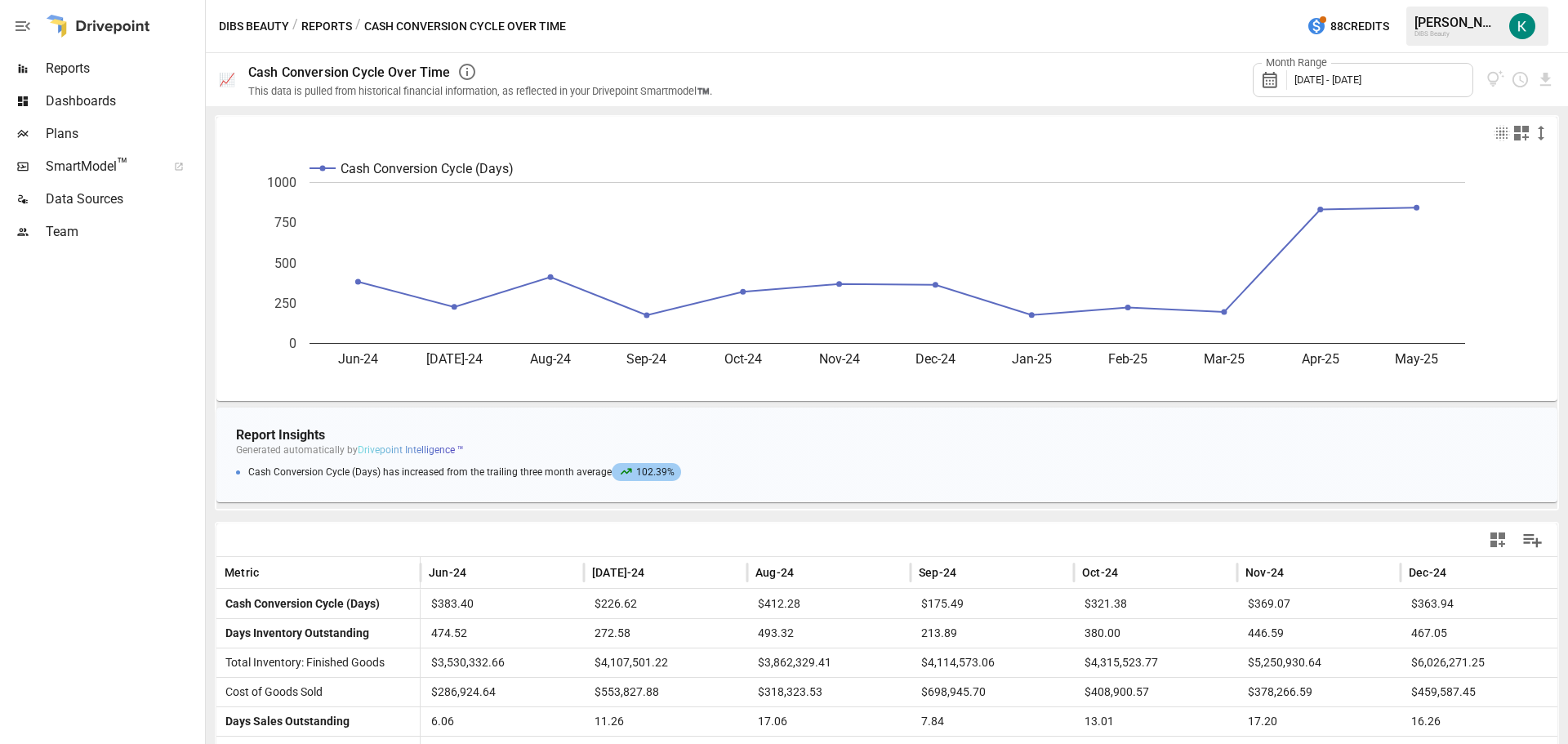
click at [1327, 77] on span "[DATE] - [DATE]" at bounding box center [1328, 79] width 67 height 12
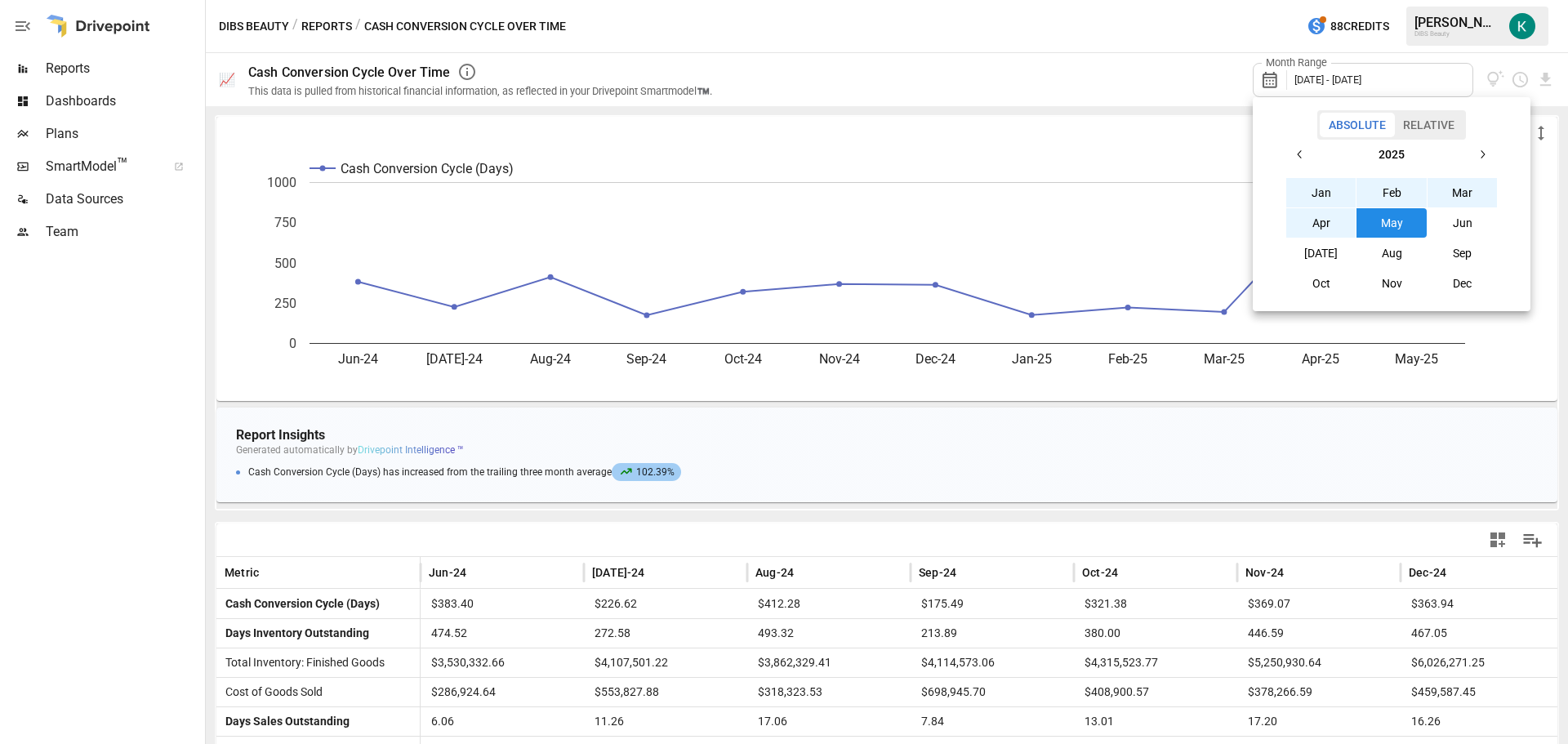
click at [1329, 191] on button "Jan" at bounding box center [1321, 192] width 70 height 29
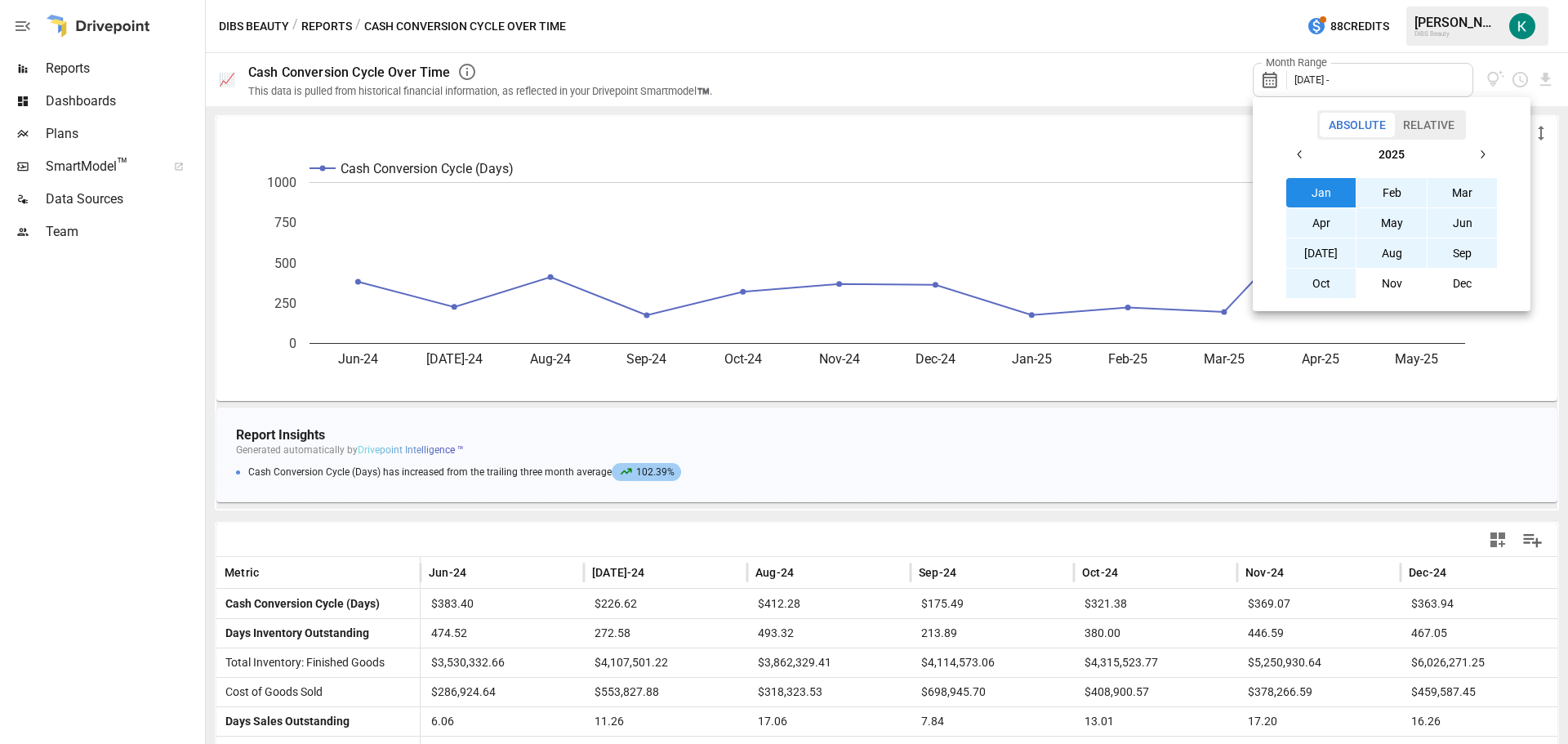
click at [1330, 281] on button "Oct" at bounding box center [1321, 284] width 70 height 29
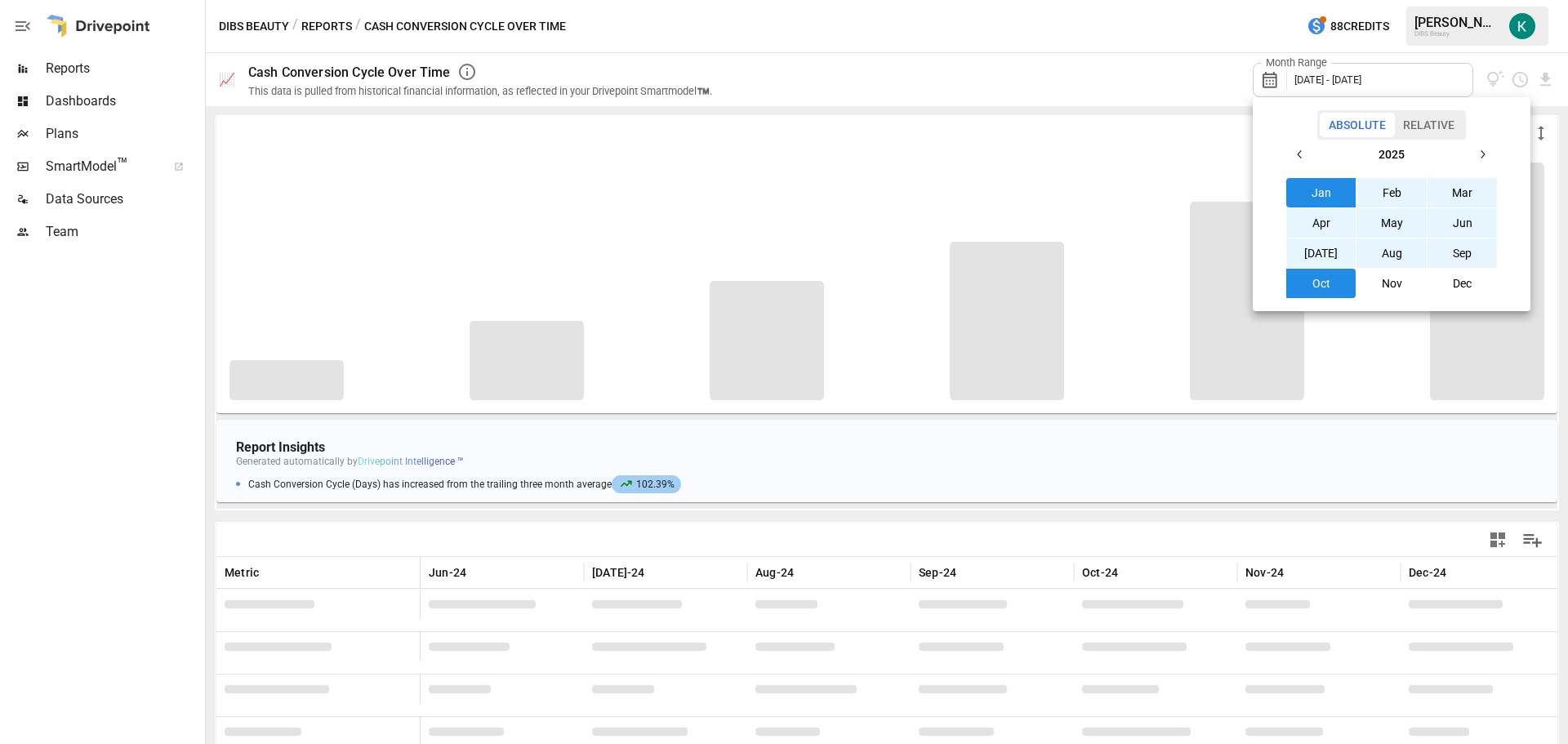
click at [1180, 83] on div at bounding box center [784, 372] width 1568 height 744
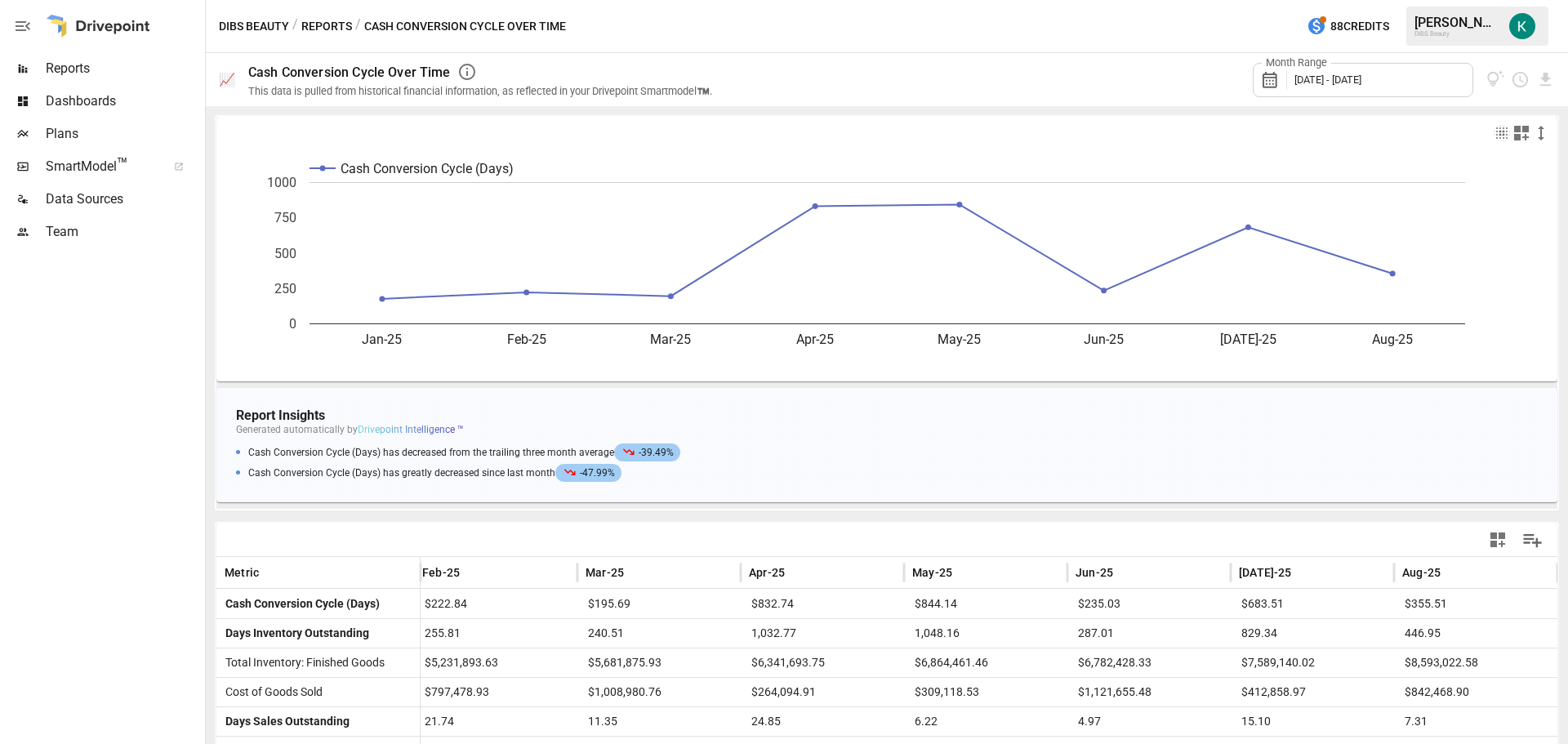
click at [111, 99] on span "Dashboards" at bounding box center [123, 100] width 156 height 19
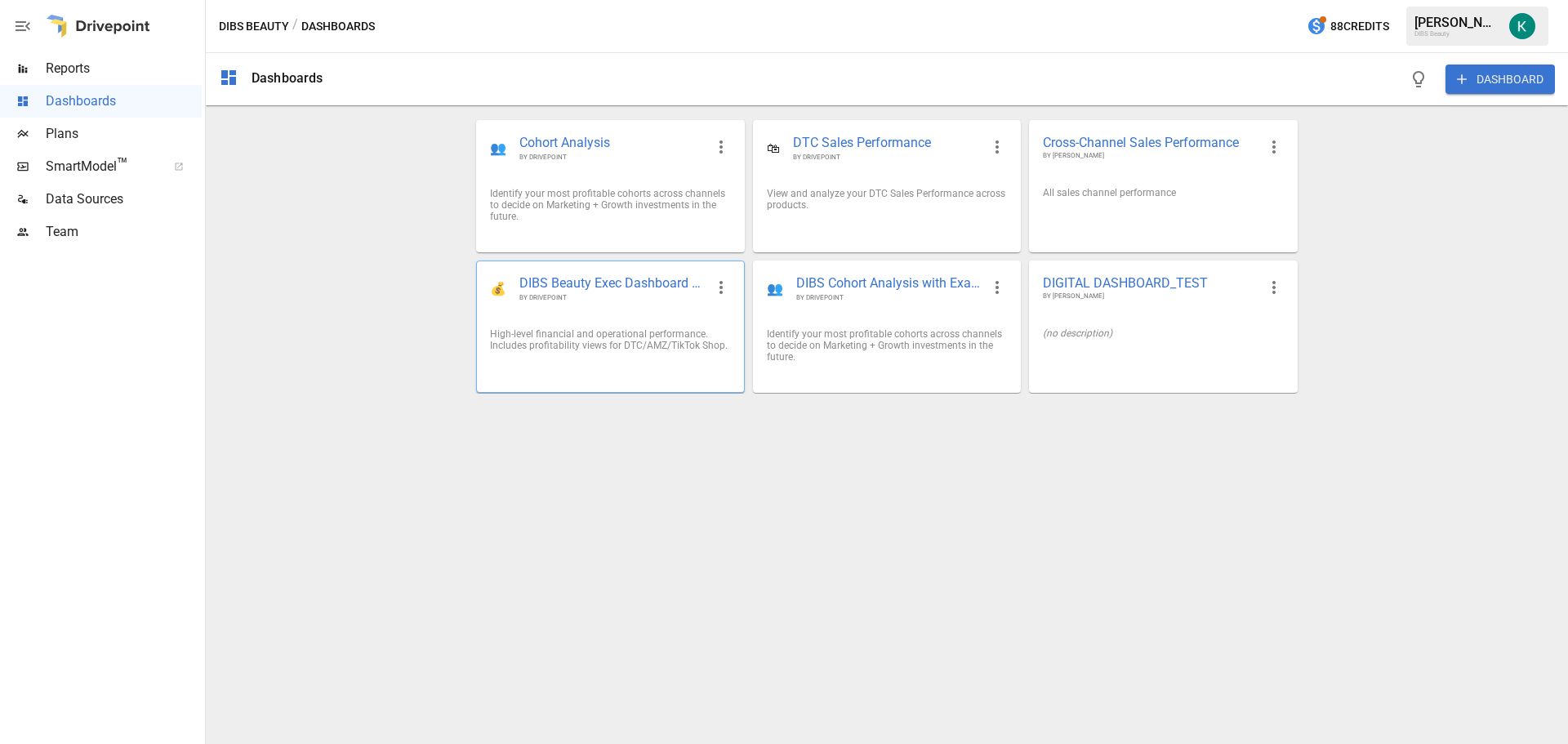
click at [552, 315] on div "High-level financial and operational performance. Includes profitability views …" at bounding box center [610, 339] width 266 height 49
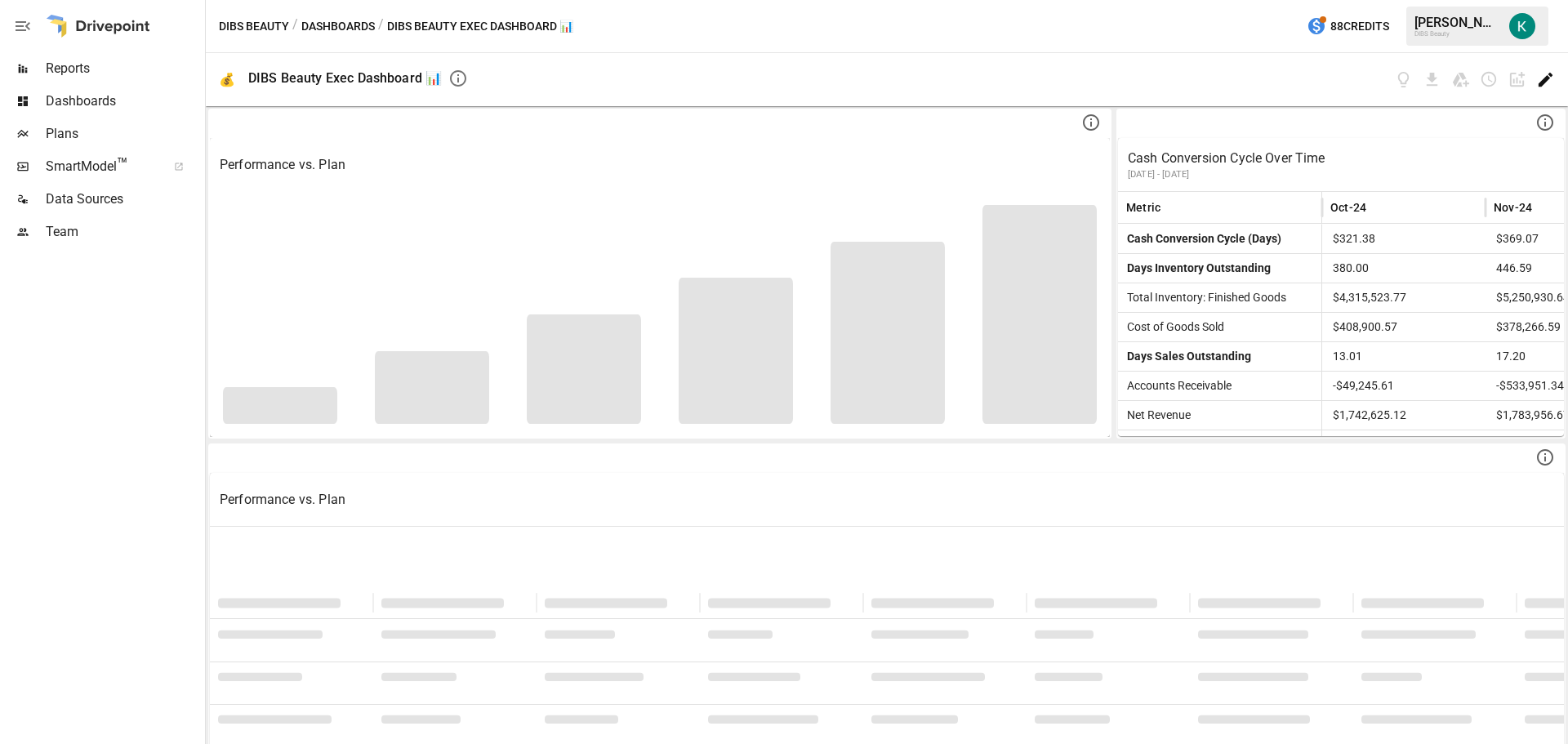
click at [1538, 79] on icon "Edit dashboard" at bounding box center [1545, 79] width 18 height 18
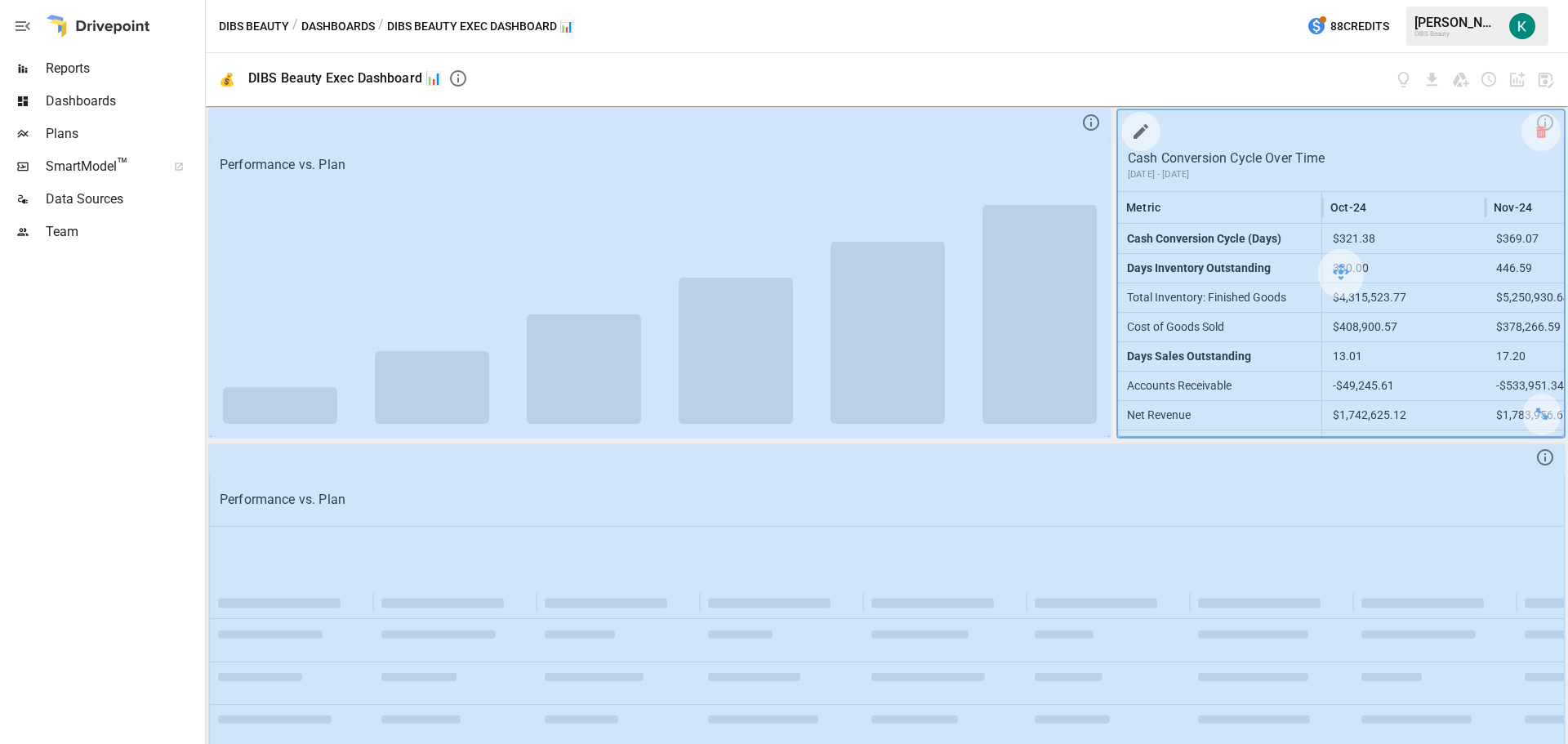
click at [1137, 134] on icon "button" at bounding box center [1140, 131] width 19 height 19
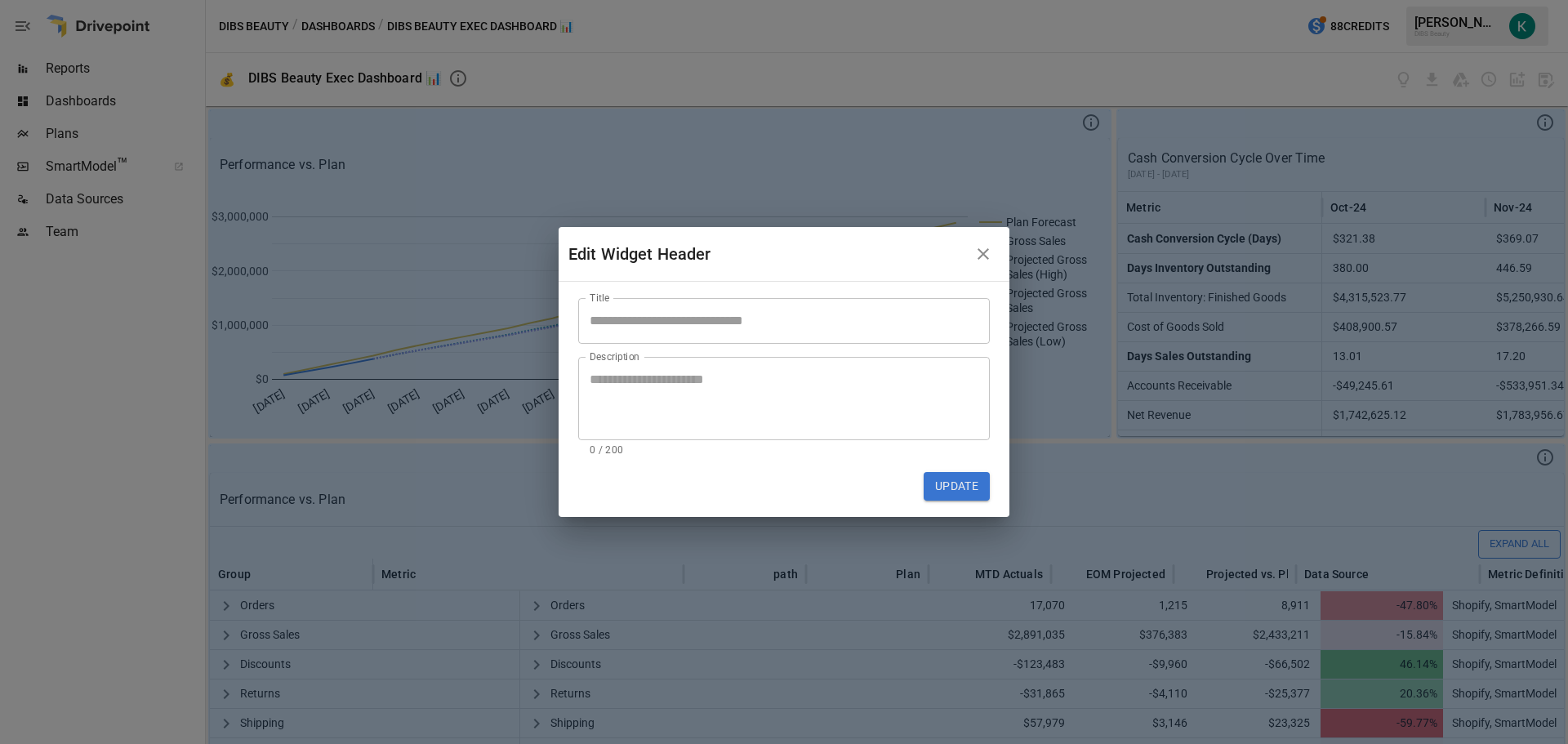
click at [983, 254] on icon "button" at bounding box center [982, 253] width 19 height 19
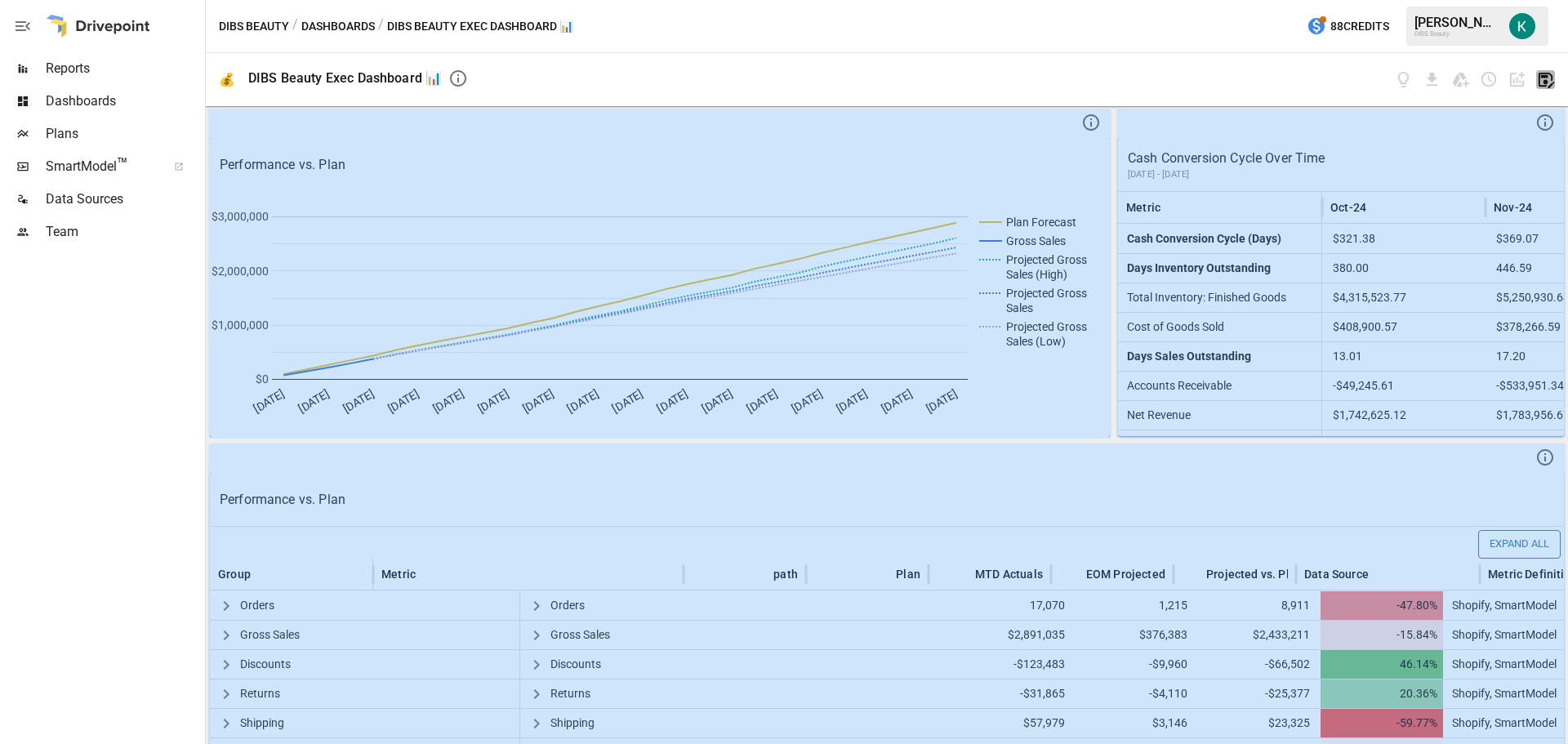
click at [1540, 78] on icon "button" at bounding box center [1545, 79] width 18 height 18
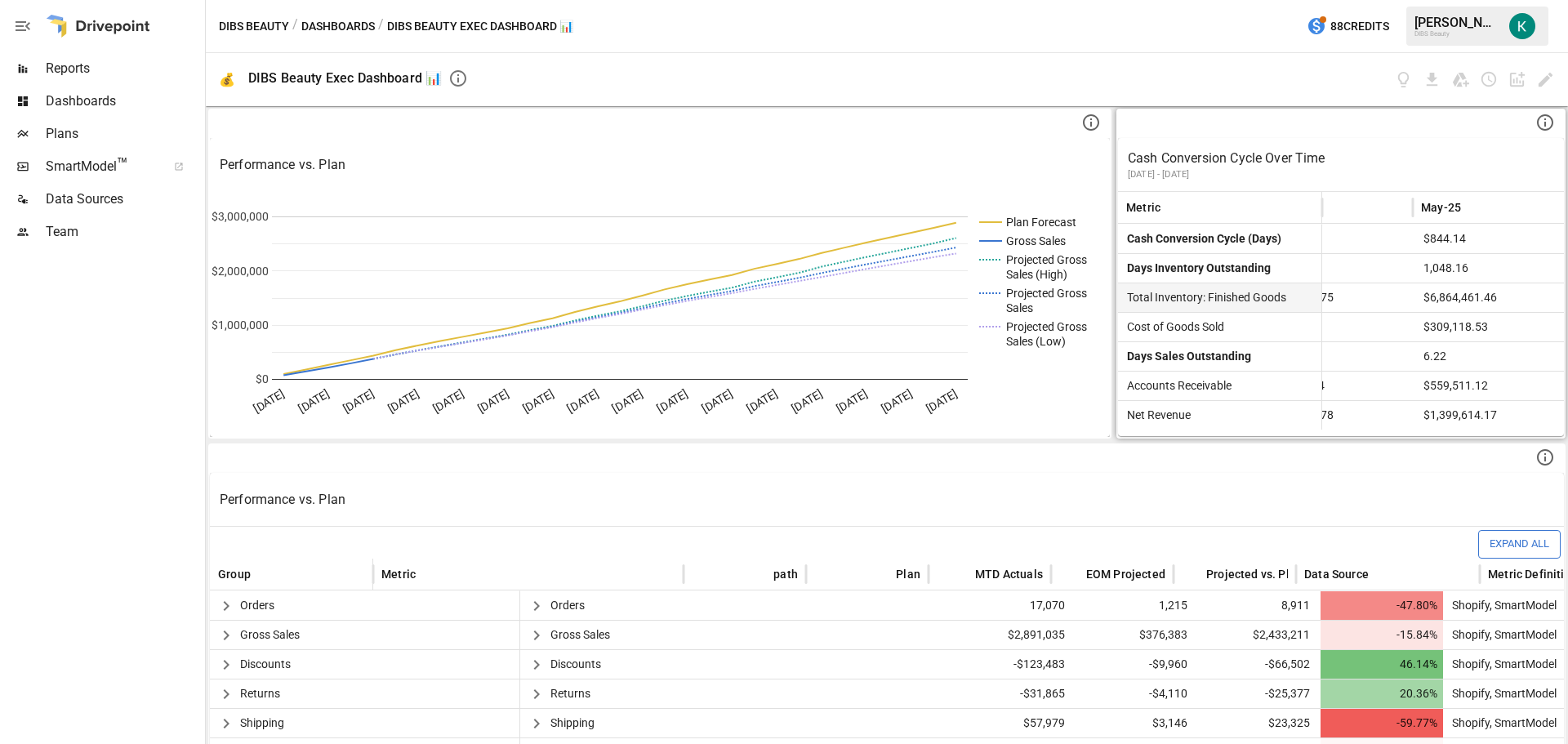
scroll to position [0, 1081]
click at [1535, 122] on icon at bounding box center [1544, 122] width 19 height 19
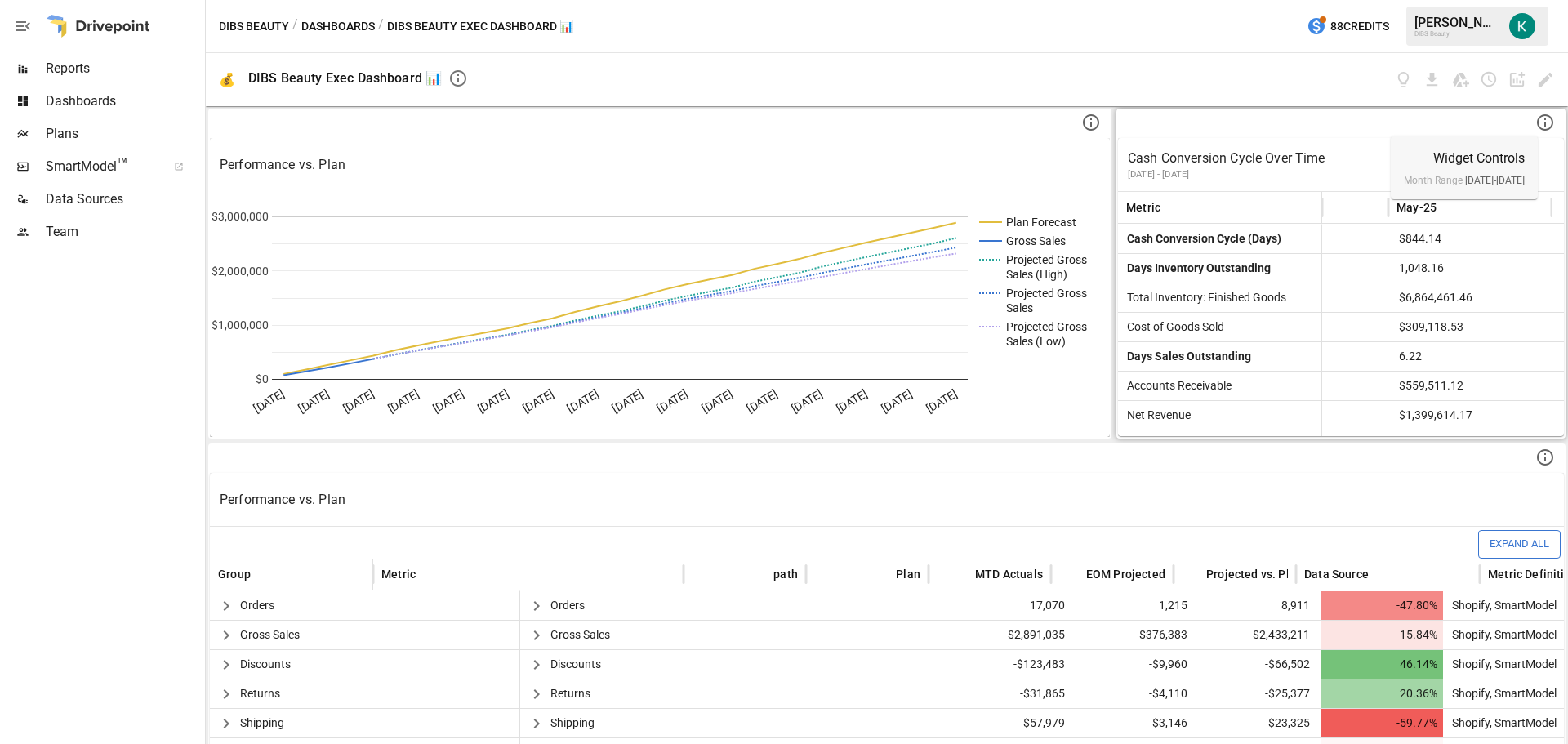
click at [1366, 134] on div at bounding box center [1341, 124] width 446 height 28
